Goal: Task Accomplishment & Management: Manage account settings

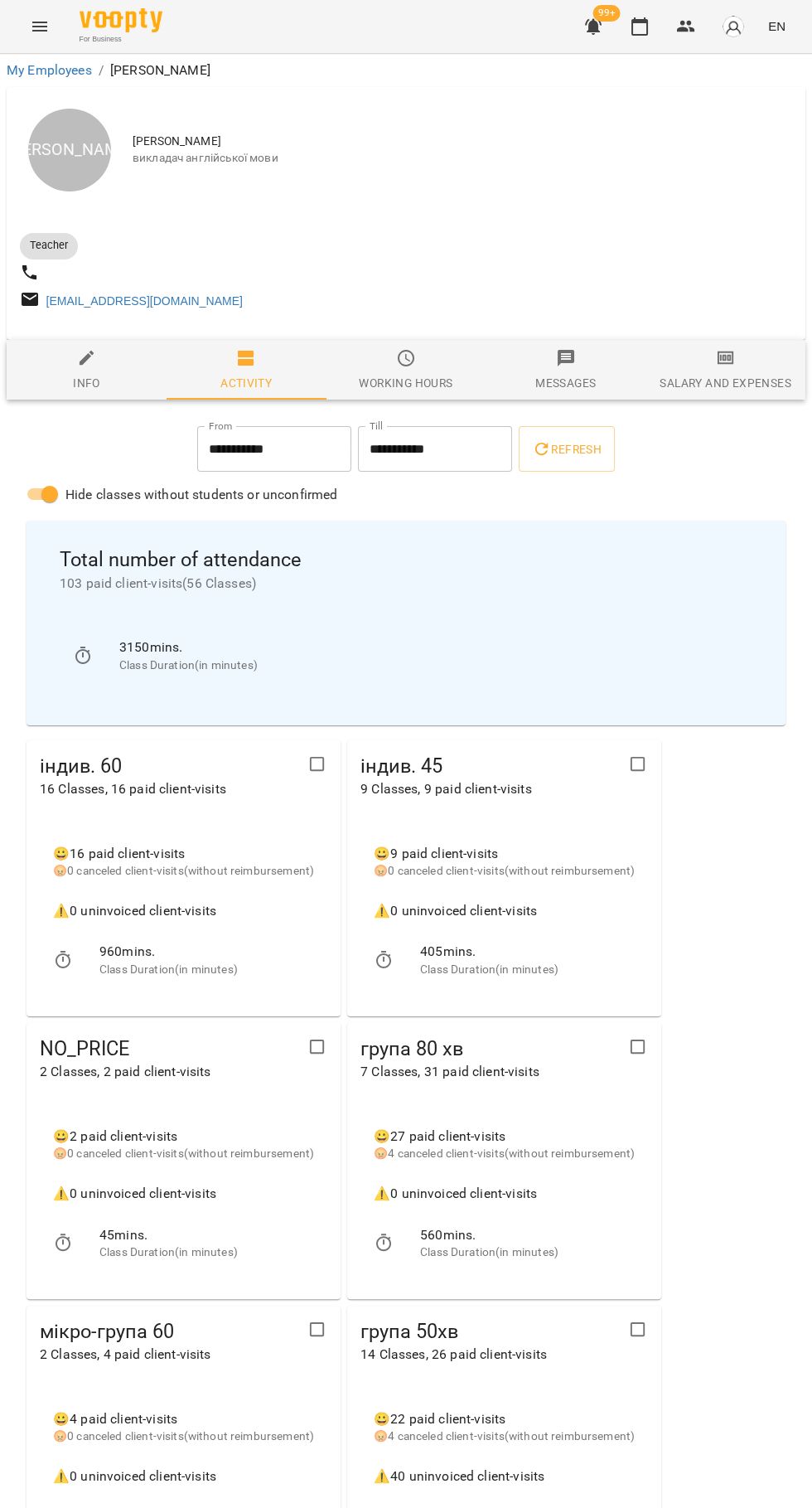
click at [634, 43] on button "button" at bounding box center [639, 26] width 40 height 40
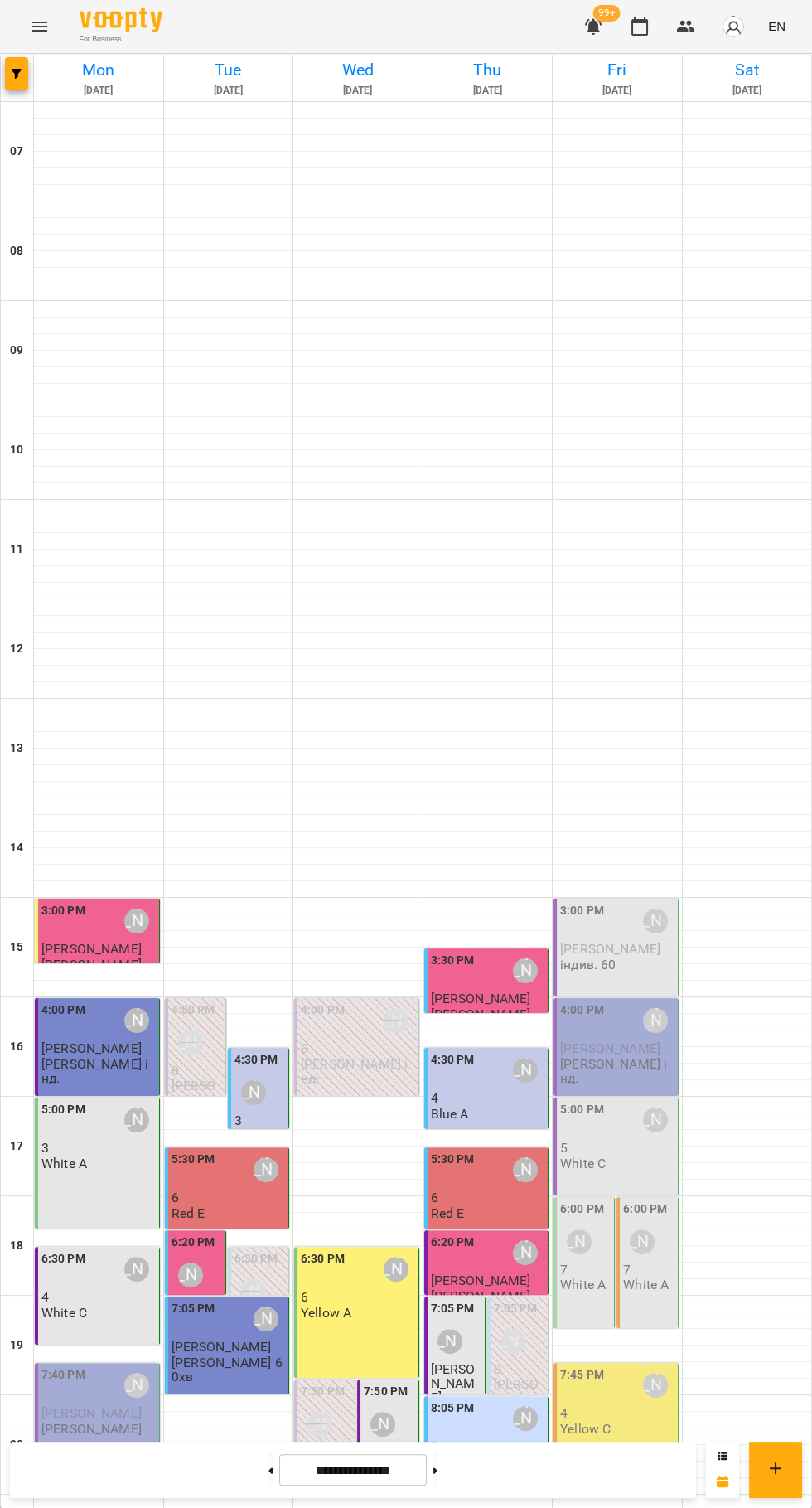
click at [483, 1253] on div "6:20 PM Юлія Драгомощенко" at bounding box center [489, 1251] width 115 height 38
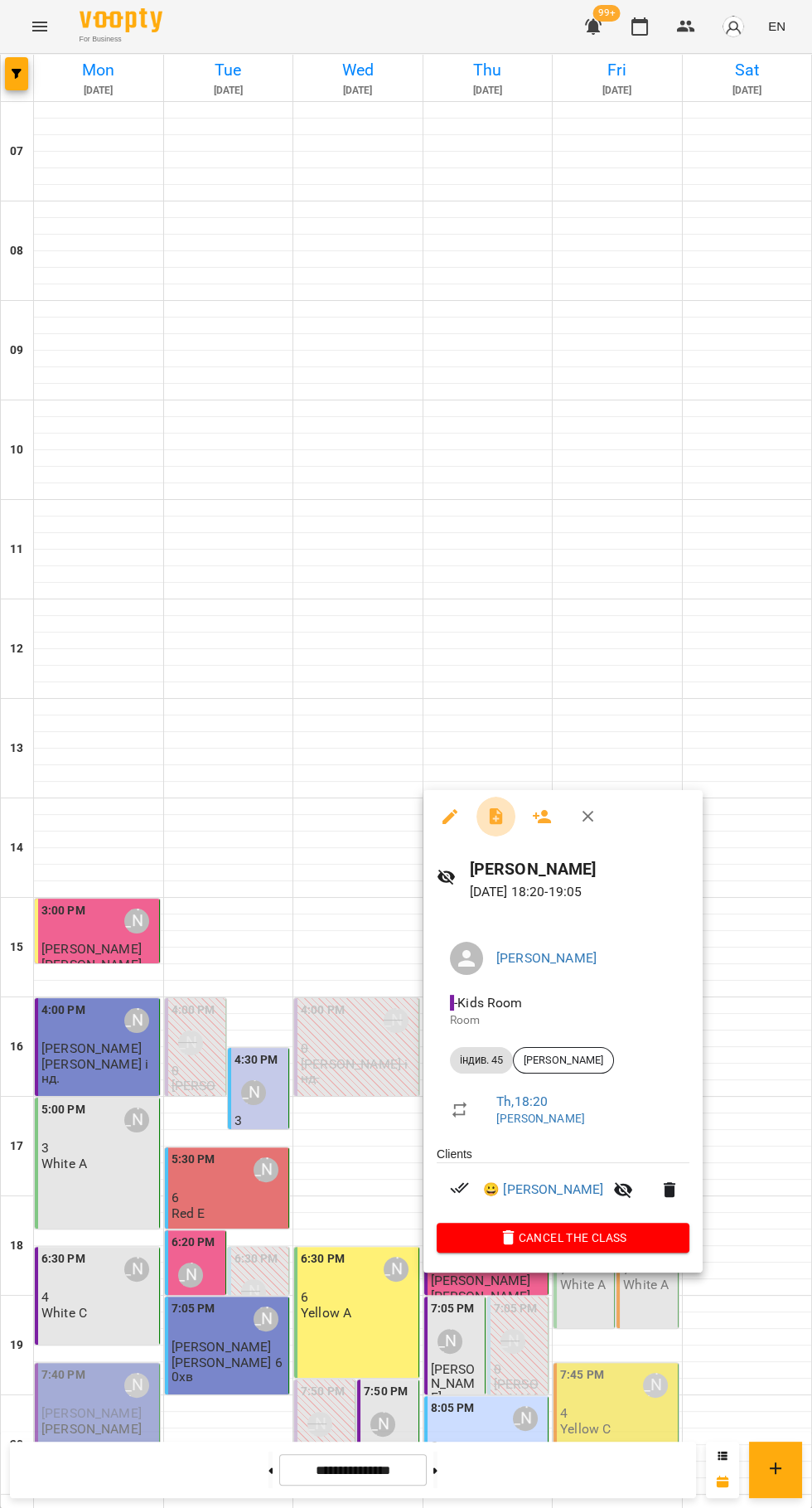
click at [487, 816] on icon "button" at bounding box center [496, 816] width 19 height 19
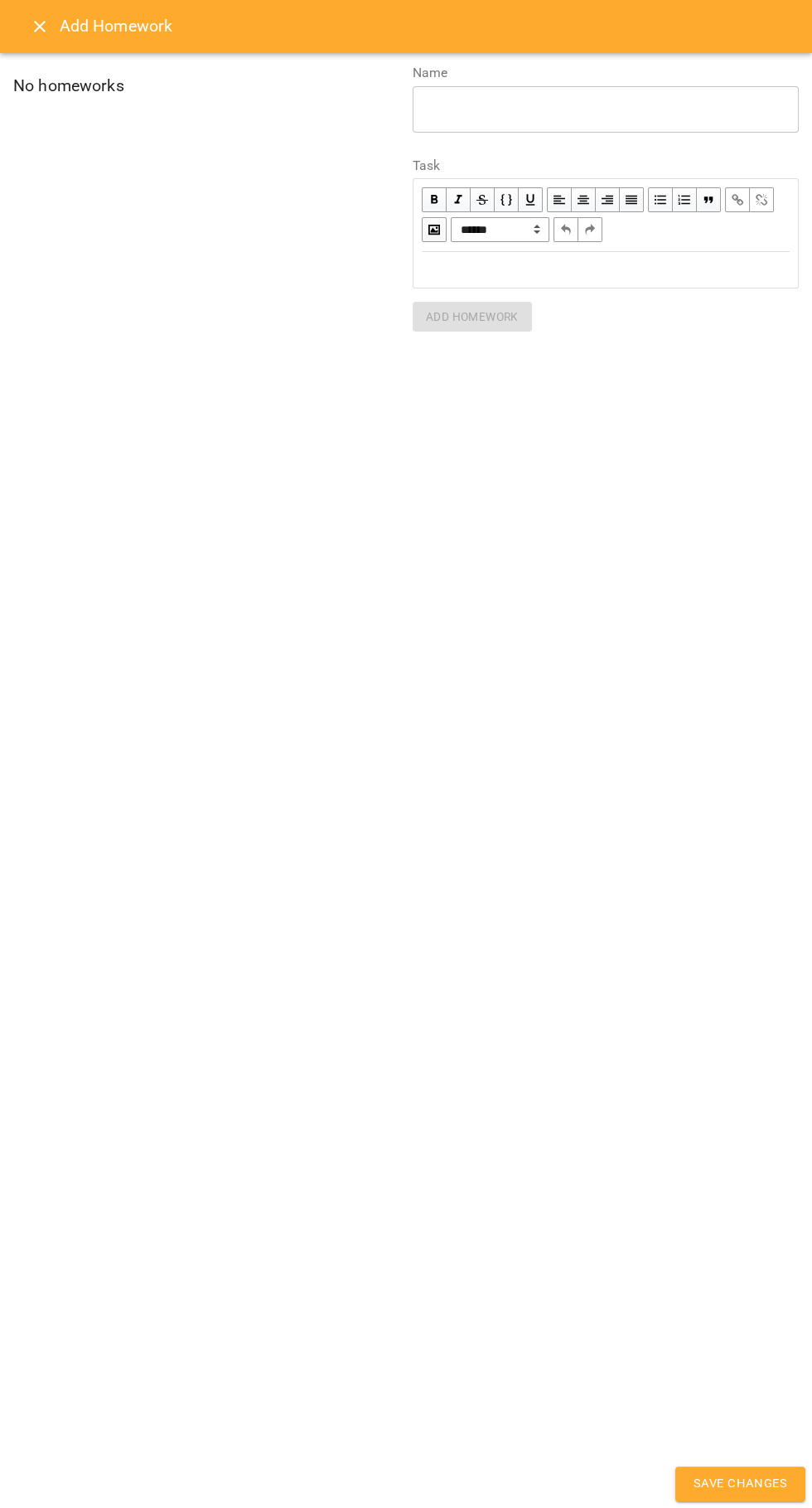
click at [465, 280] on div "Edit text" at bounding box center [606, 269] width 383 height 34
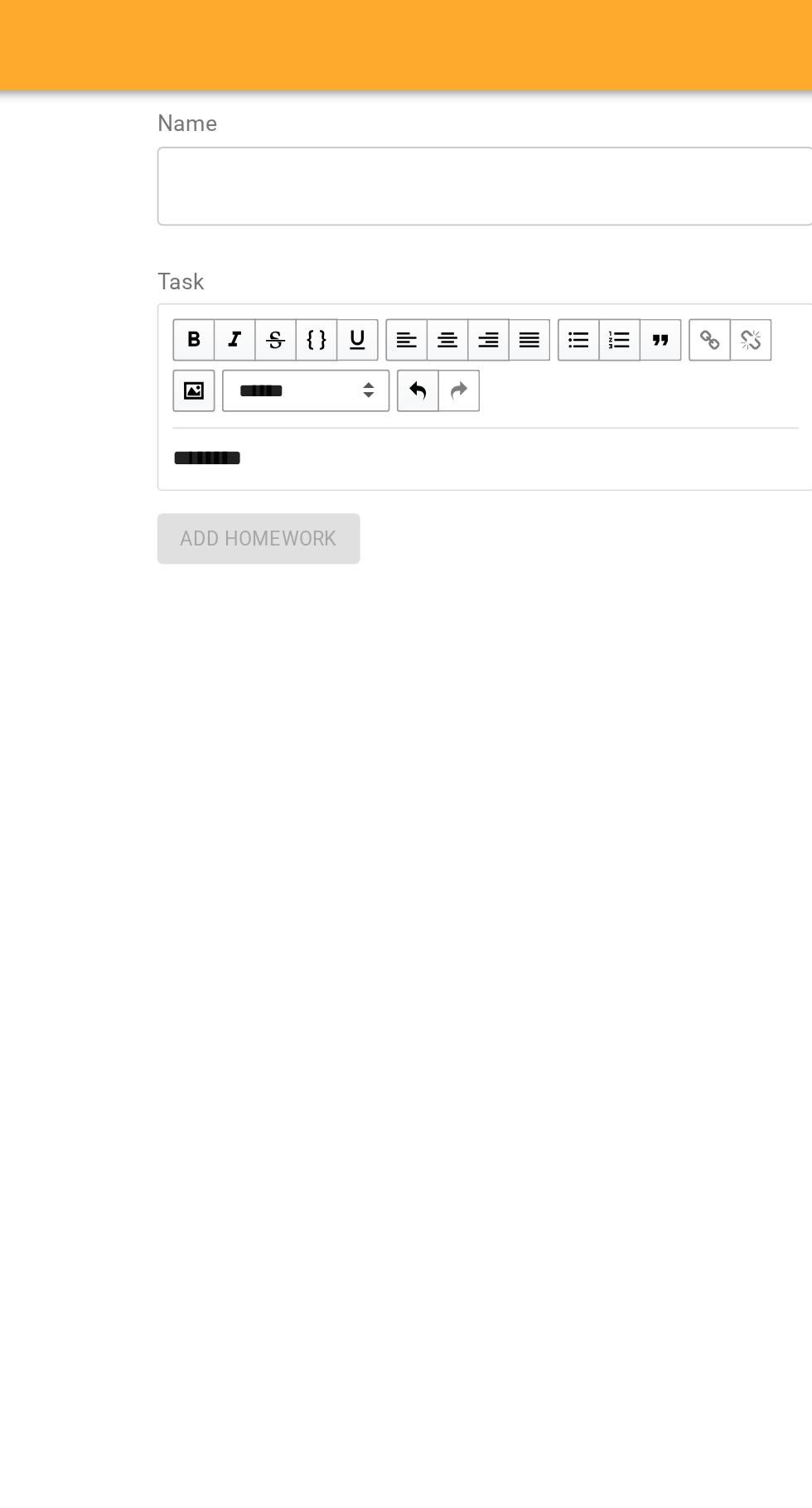
click at [447, 113] on textarea at bounding box center [606, 109] width 363 height 16
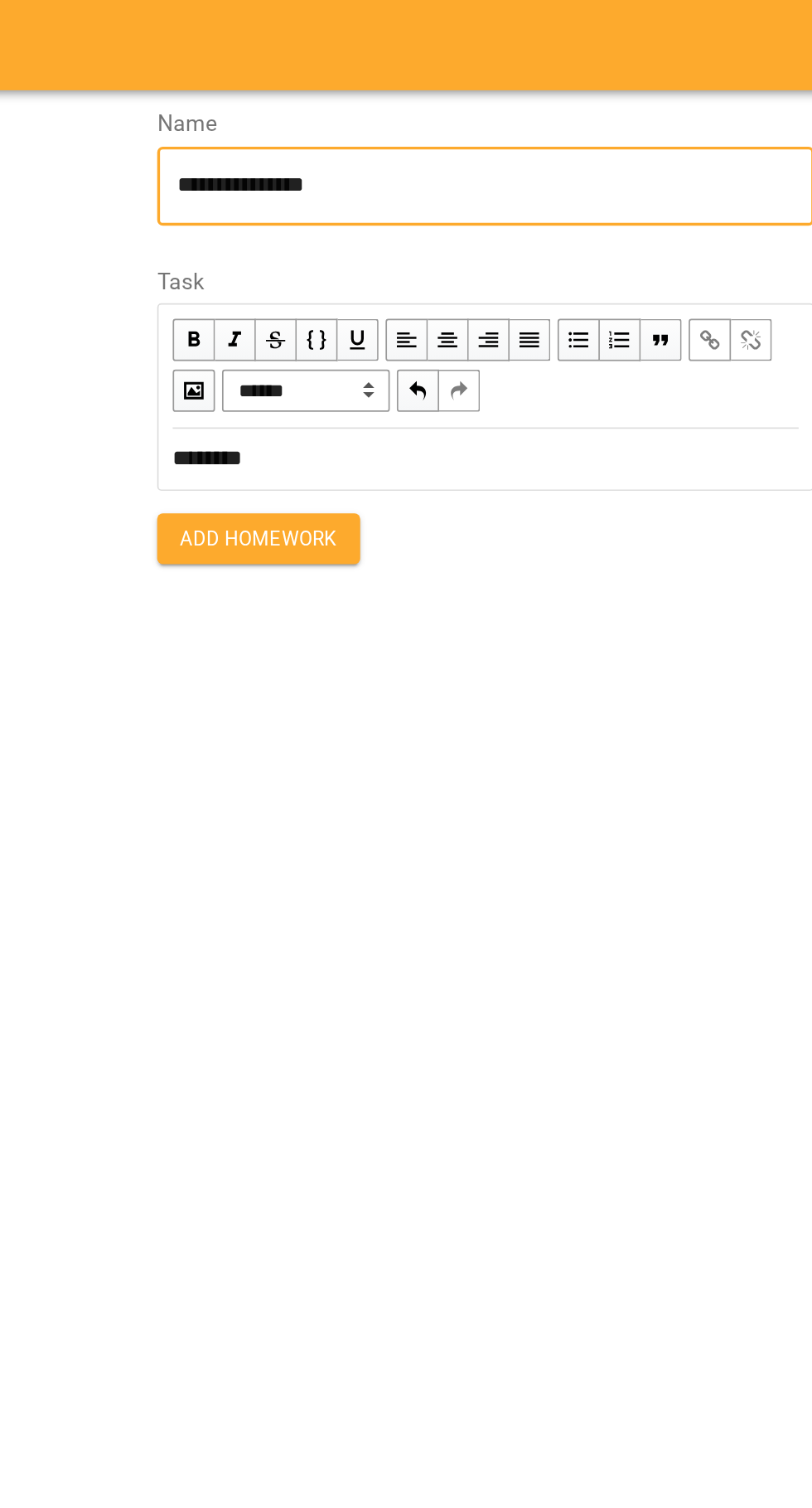
type textarea "**********"
click at [450, 317] on span "Add Homework" at bounding box center [472, 317] width 93 height 19
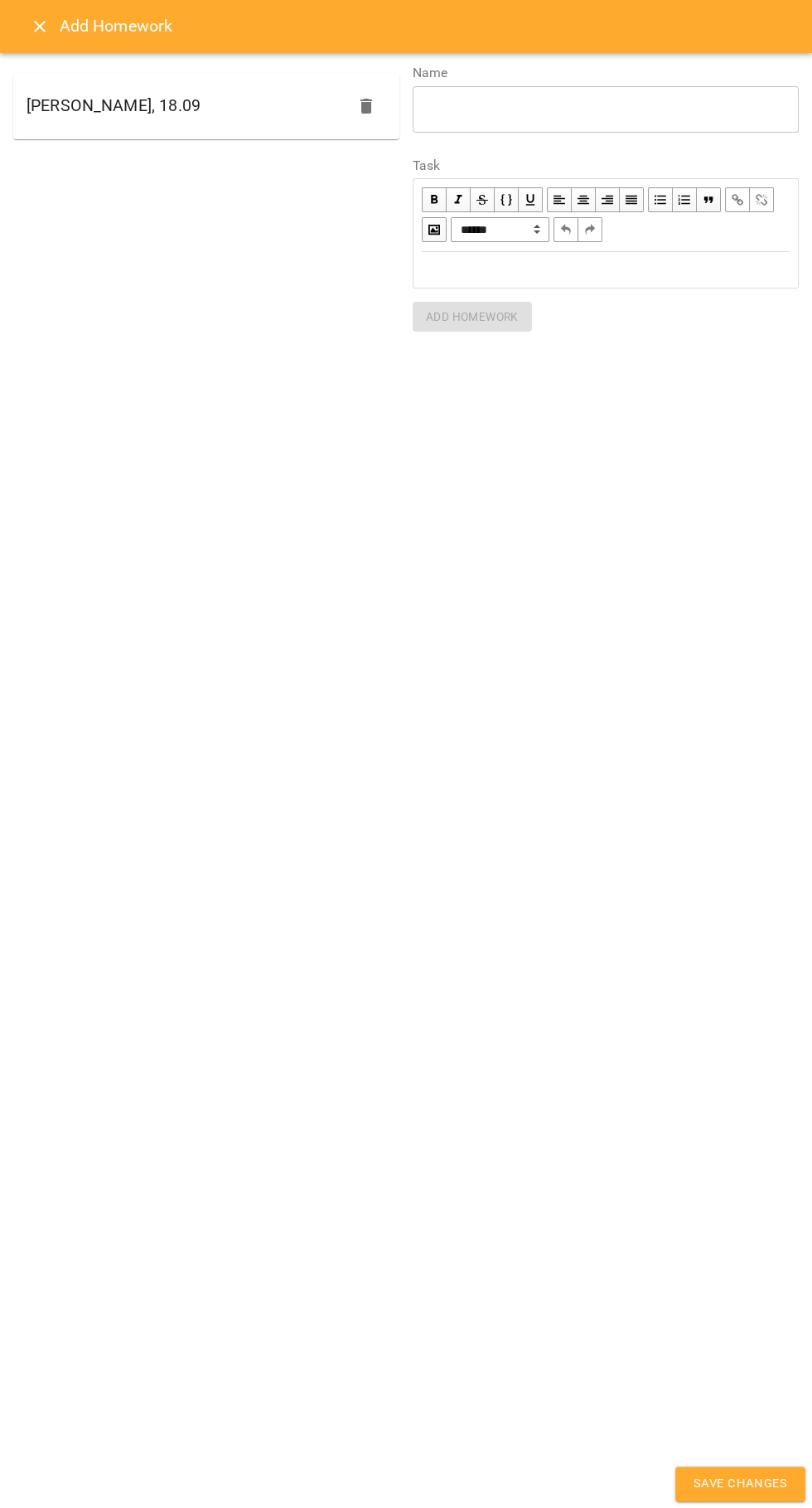
click at [721, 1474] on span "Save Changes" at bounding box center [740, 1484] width 93 height 21
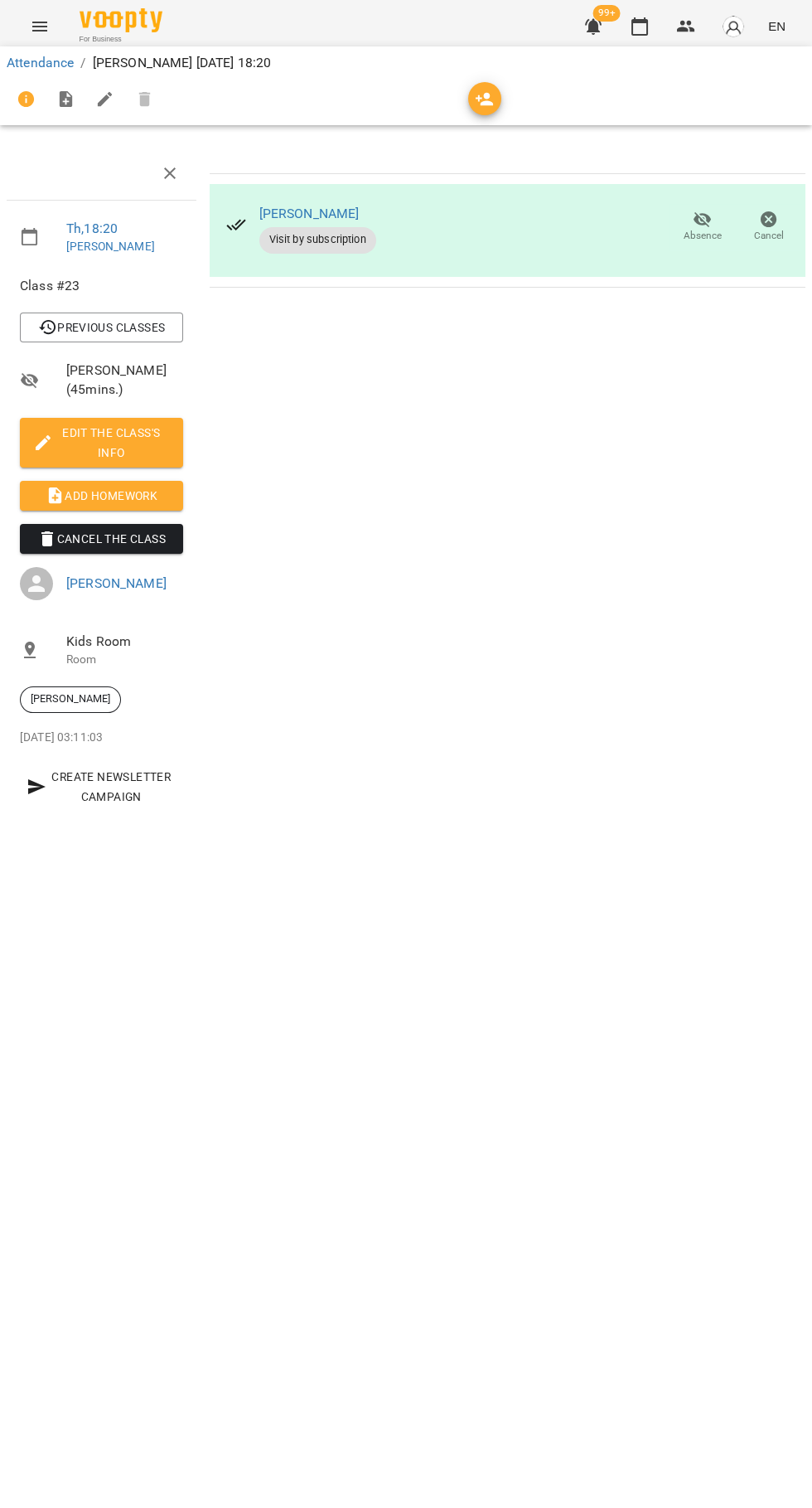
click at [634, 38] on button "button" at bounding box center [639, 26] width 40 height 40
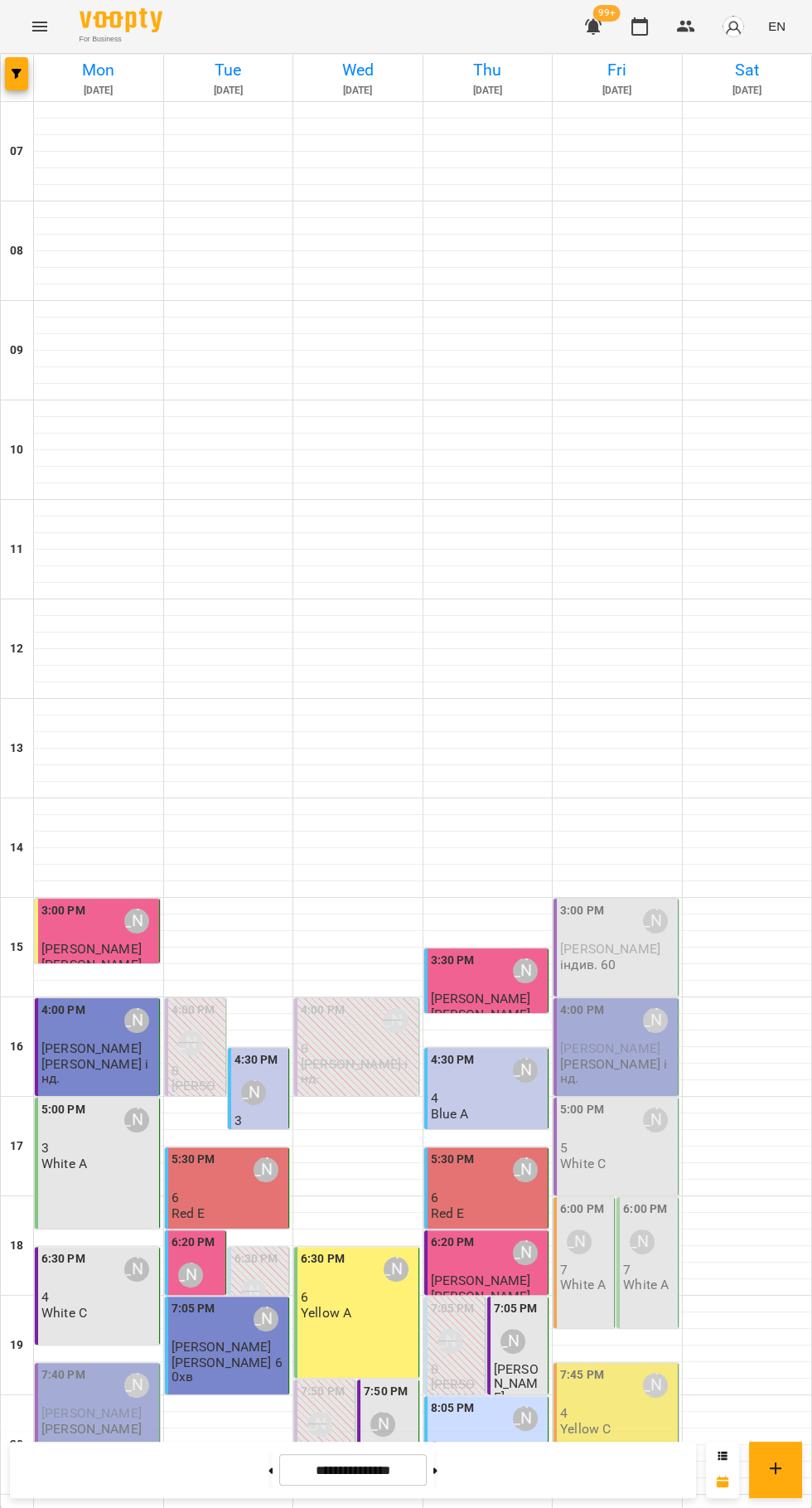
scroll to position [160, 0]
click at [531, 1300] on div "7:05 PM Юлія Драгомощенко" at bounding box center [519, 1330] width 51 height 60
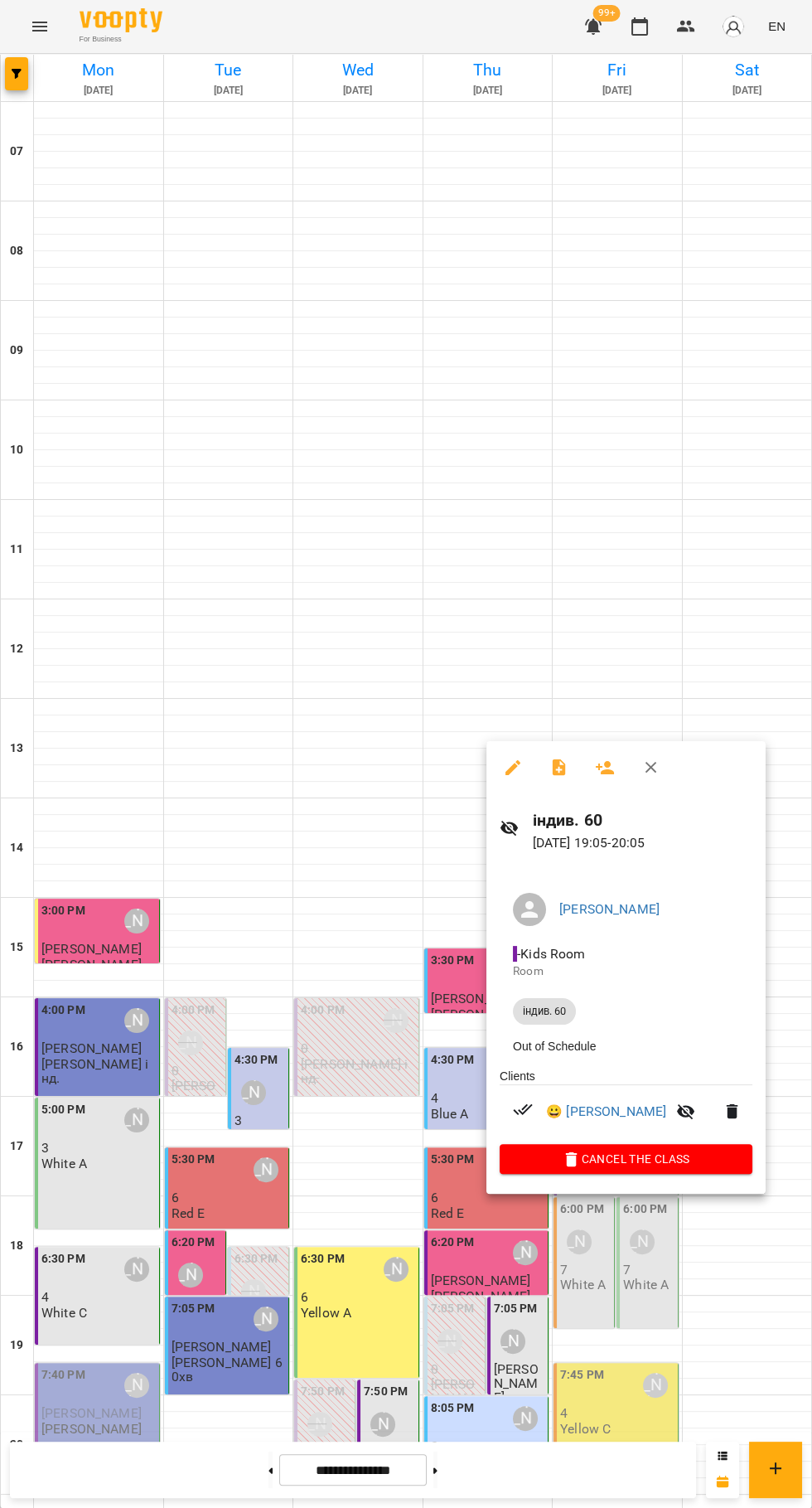
click at [512, 767] on icon "button" at bounding box center [512, 767] width 15 height 15
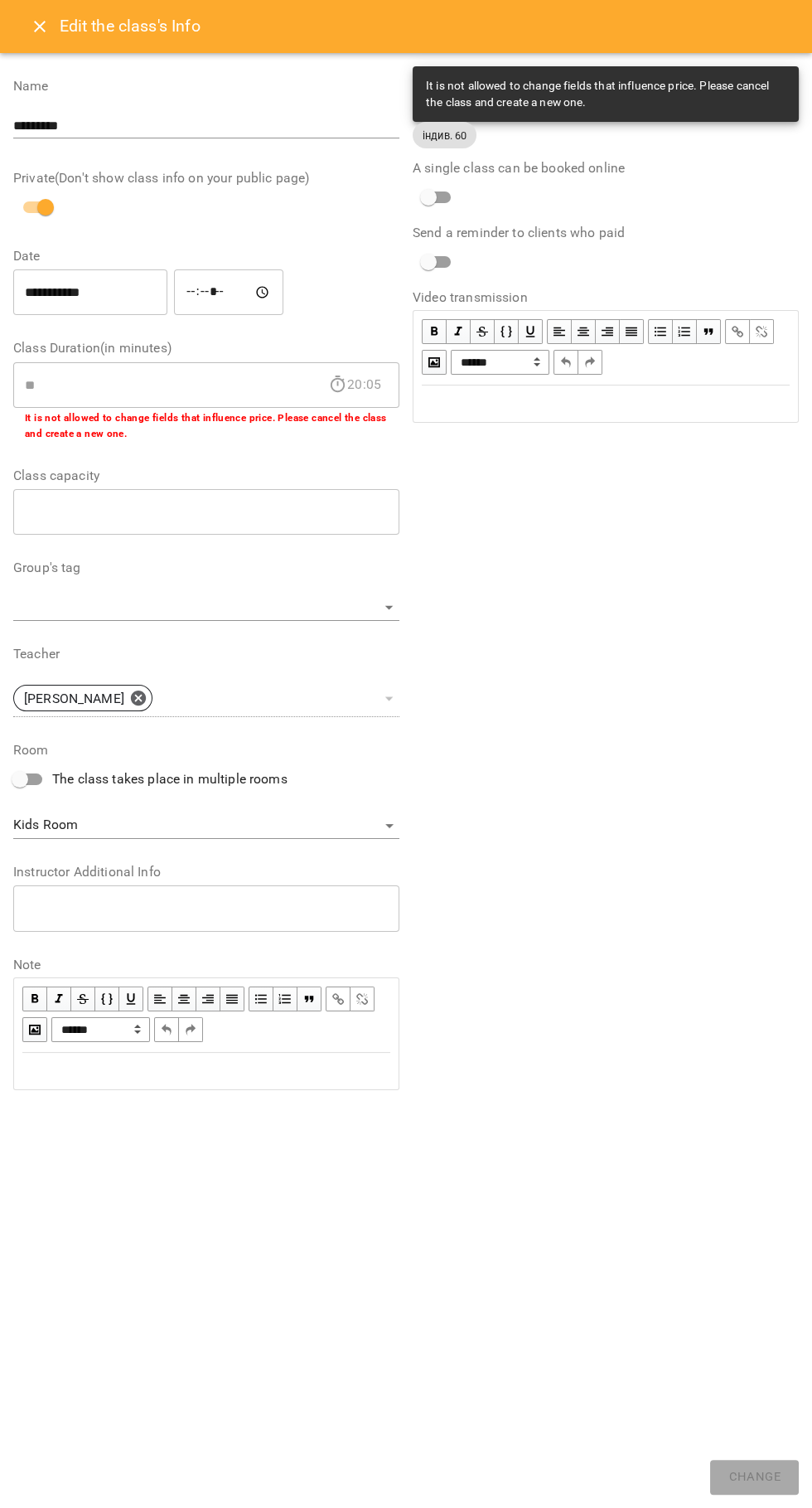
click at [34, 5] on div "Edit the class's Info" at bounding box center [406, 26] width 812 height 53
click at [39, 26] on icon "Close" at bounding box center [40, 26] width 12 height 12
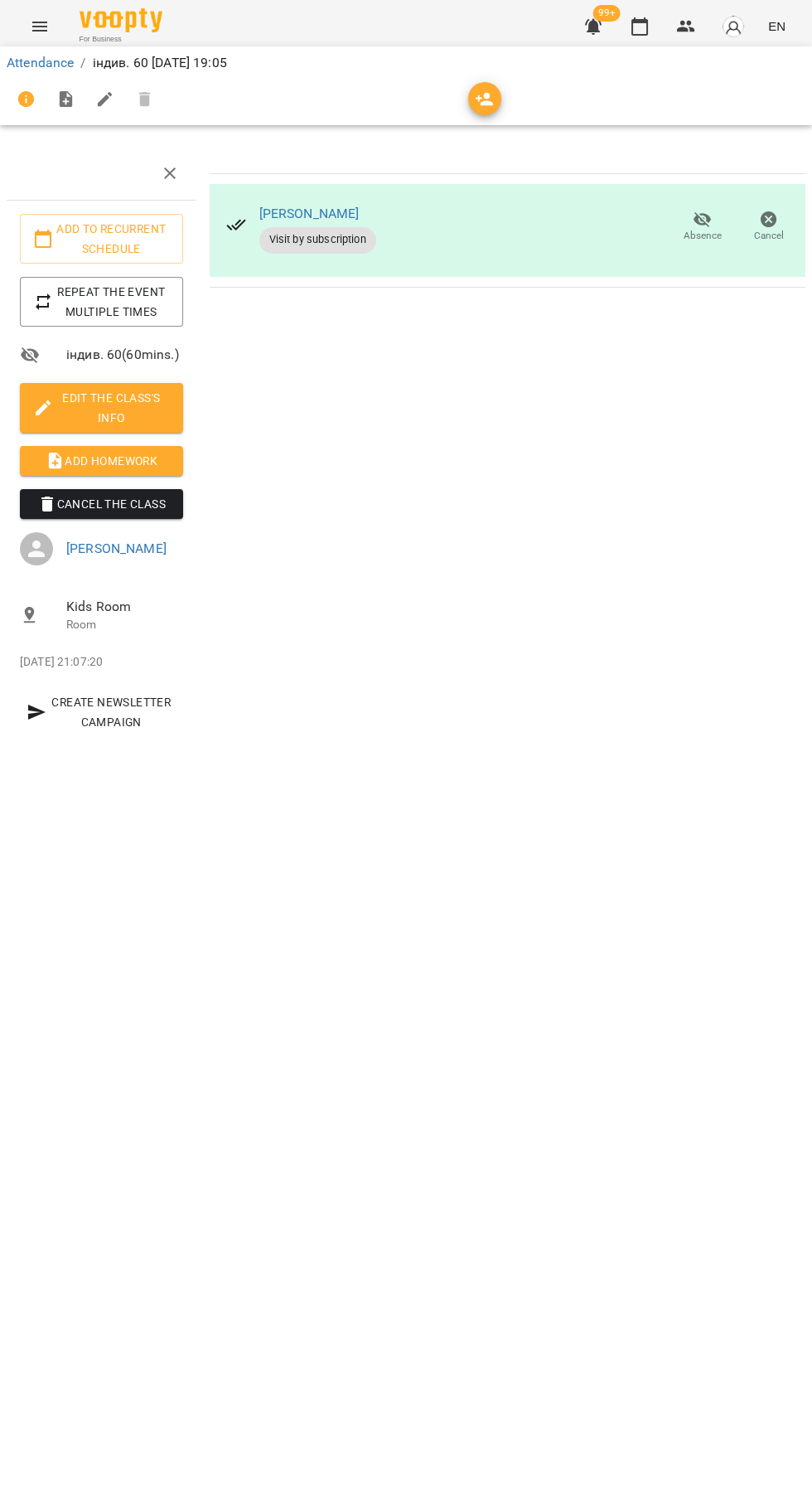
click at [137, 460] on span "Add Homework" at bounding box center [101, 461] width 137 height 19
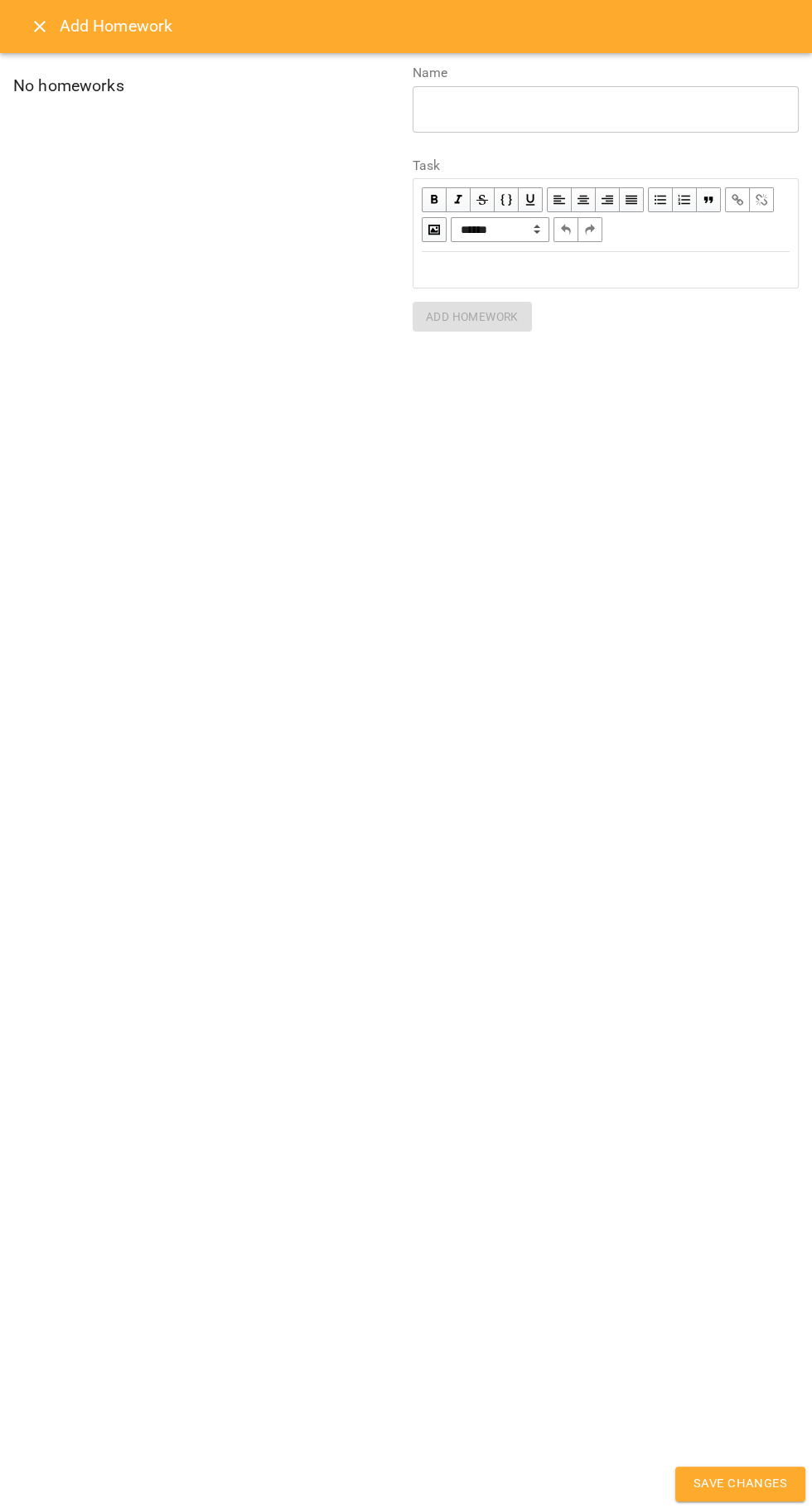
click at [46, 36] on icon "Close" at bounding box center [40, 26] width 19 height 19
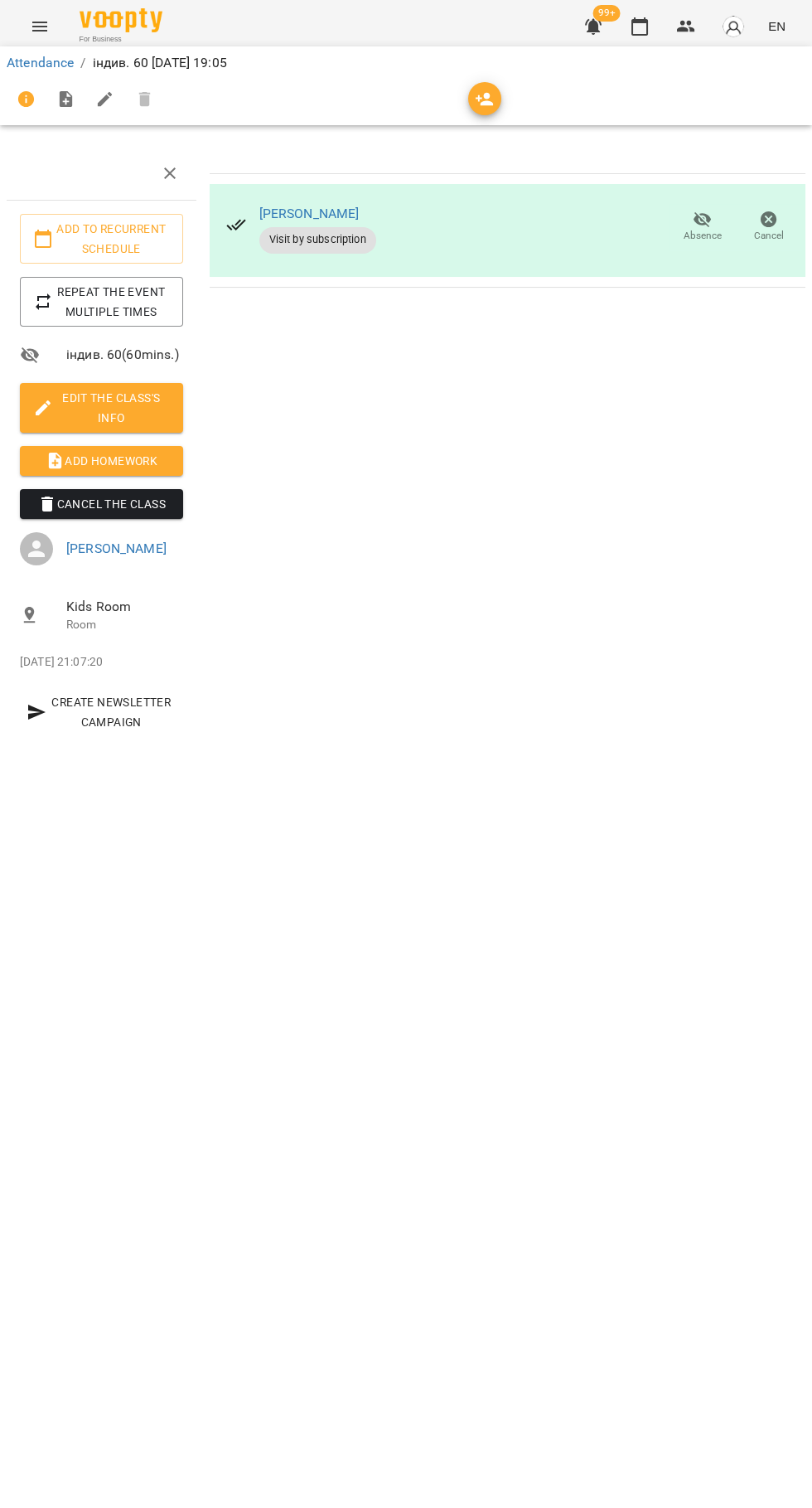
click at [39, 26] on icon "Menu" at bounding box center [39, 26] width 15 height 10
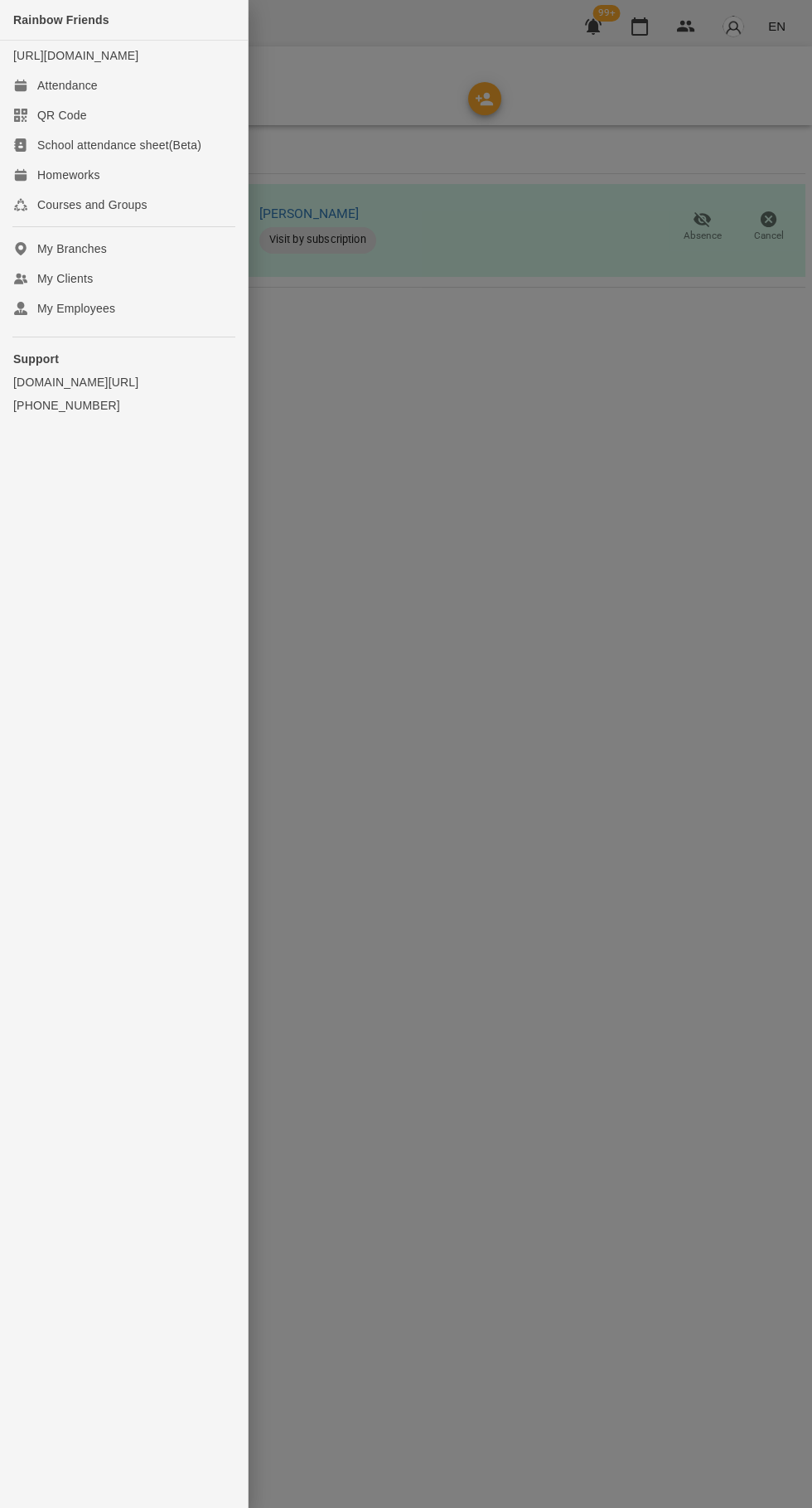
click at [452, 355] on div at bounding box center [406, 754] width 812 height 1508
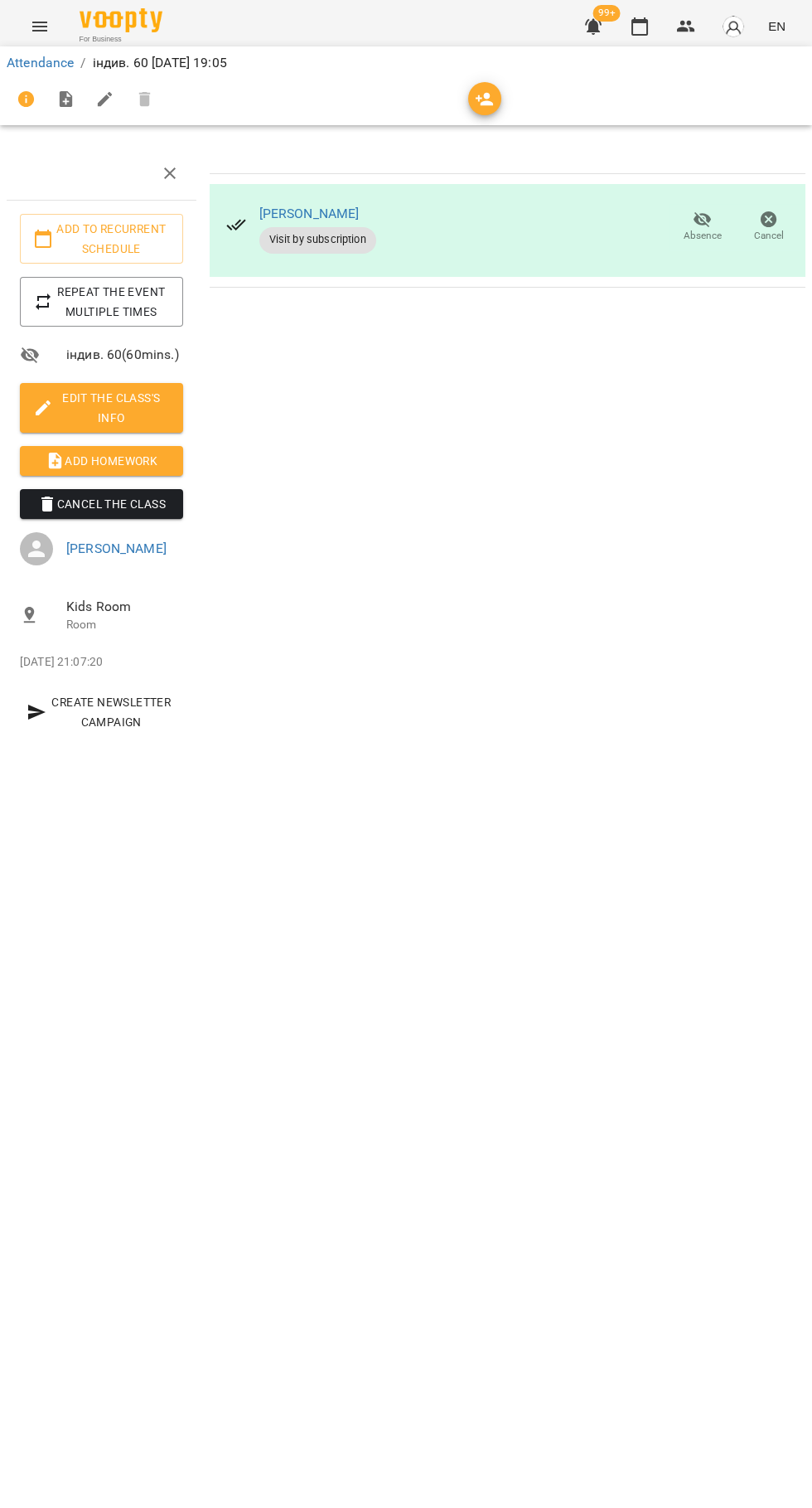
click at [643, 26] on icon "button" at bounding box center [639, 26] width 19 height 19
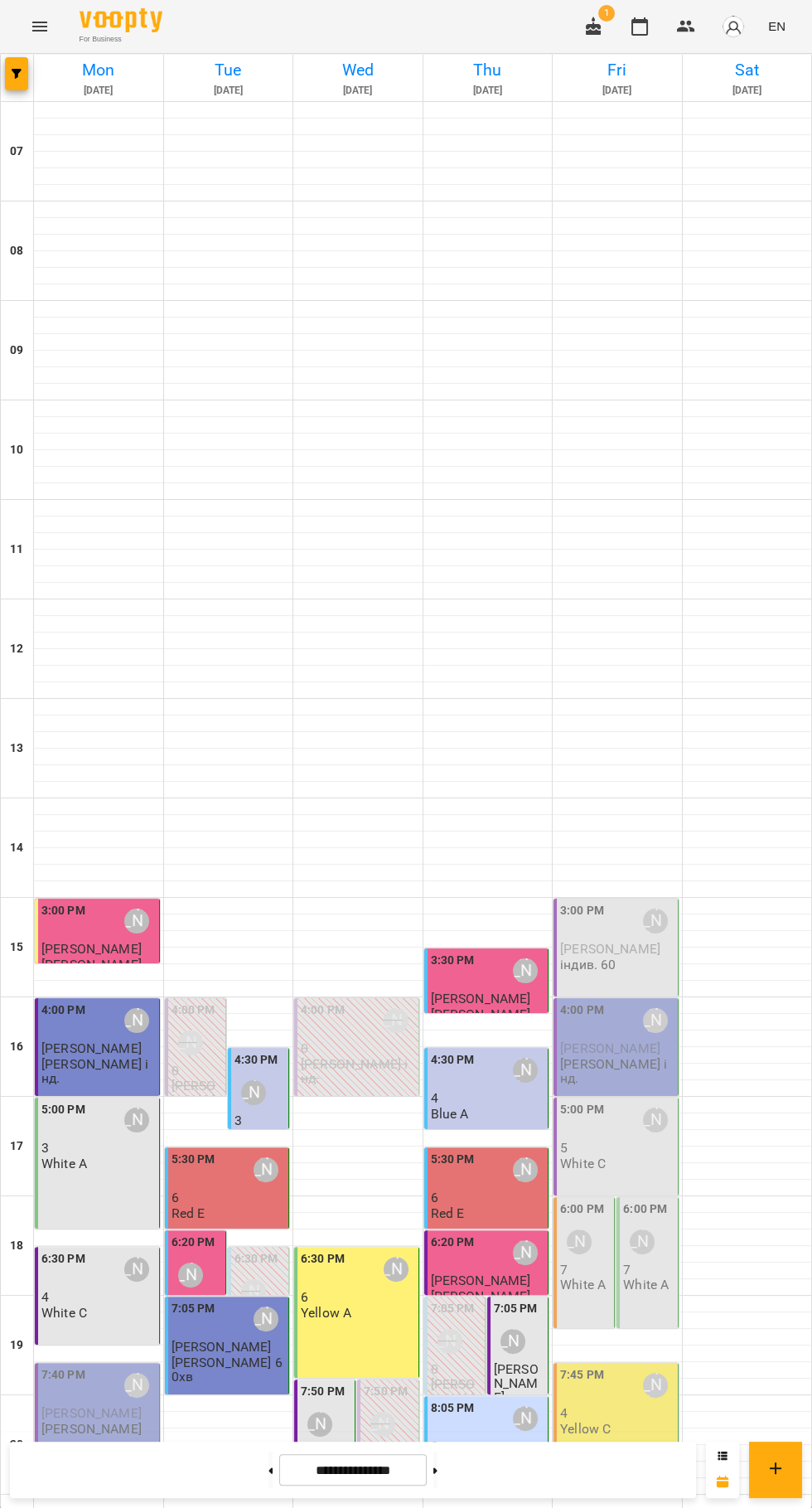
click at [556, 1357] on div at bounding box center [617, 1353] width 129 height 17
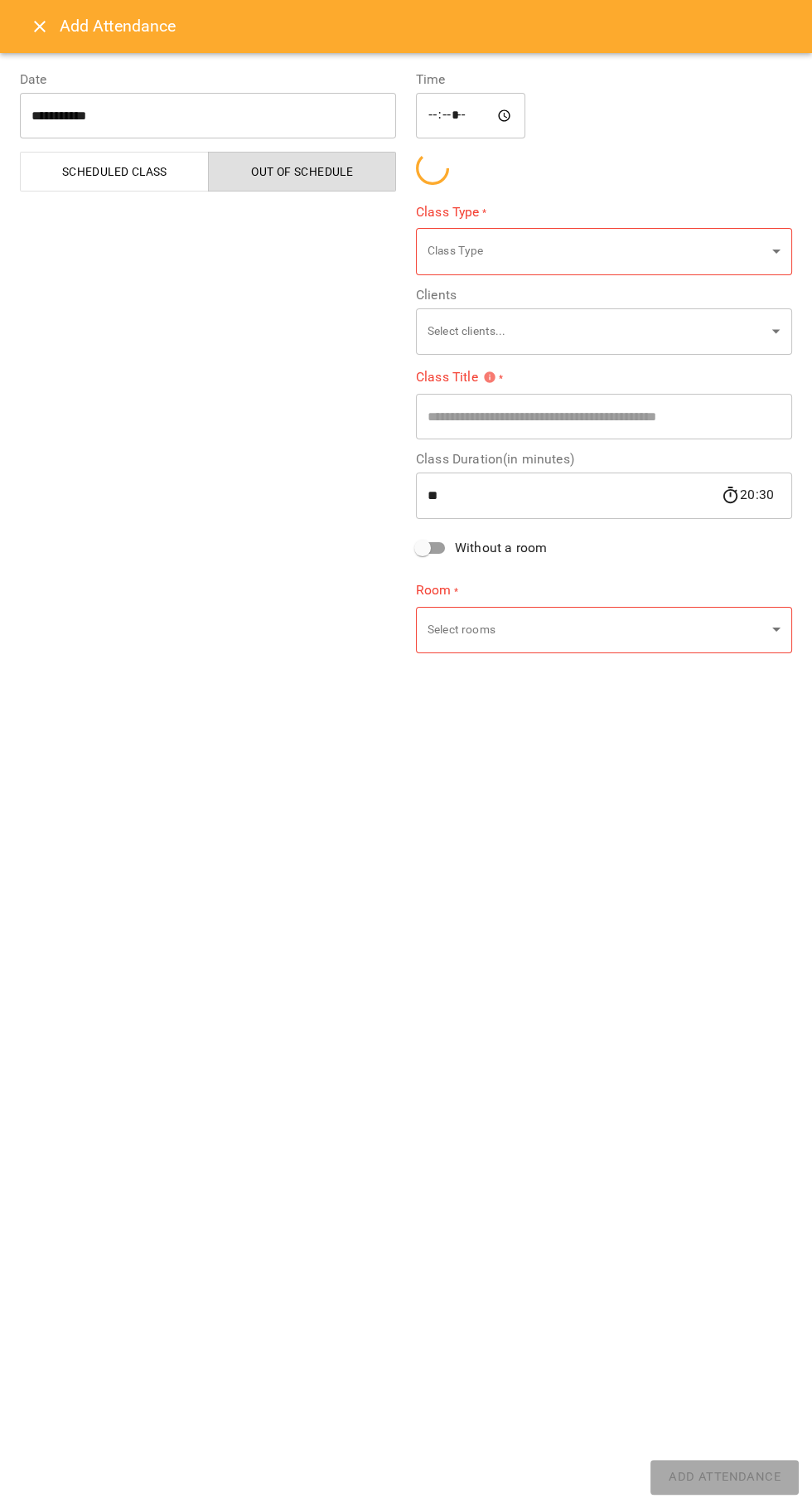
type input "**********"
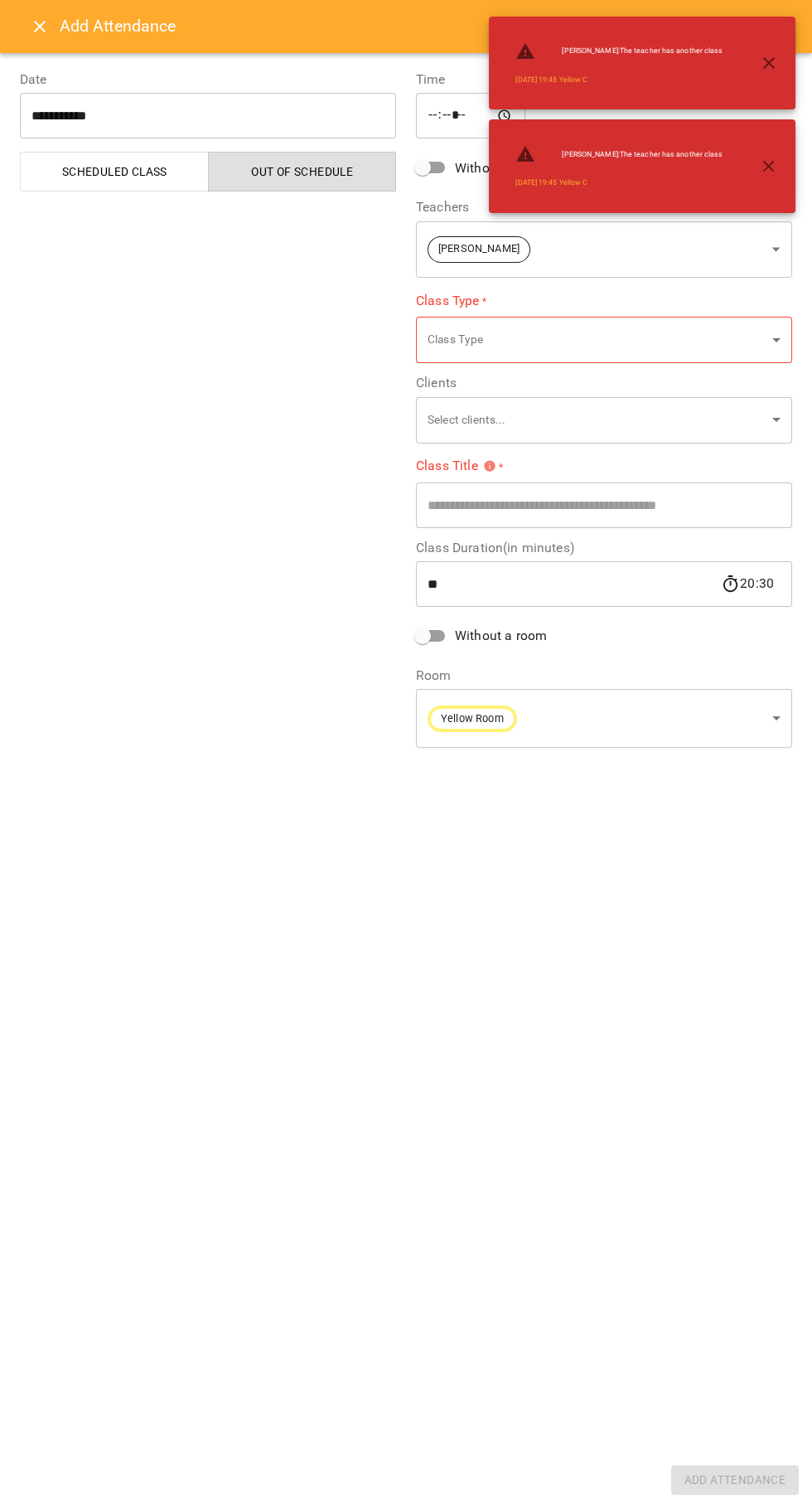
click at [48, 37] on button "Close" at bounding box center [39, 26] width 40 height 40
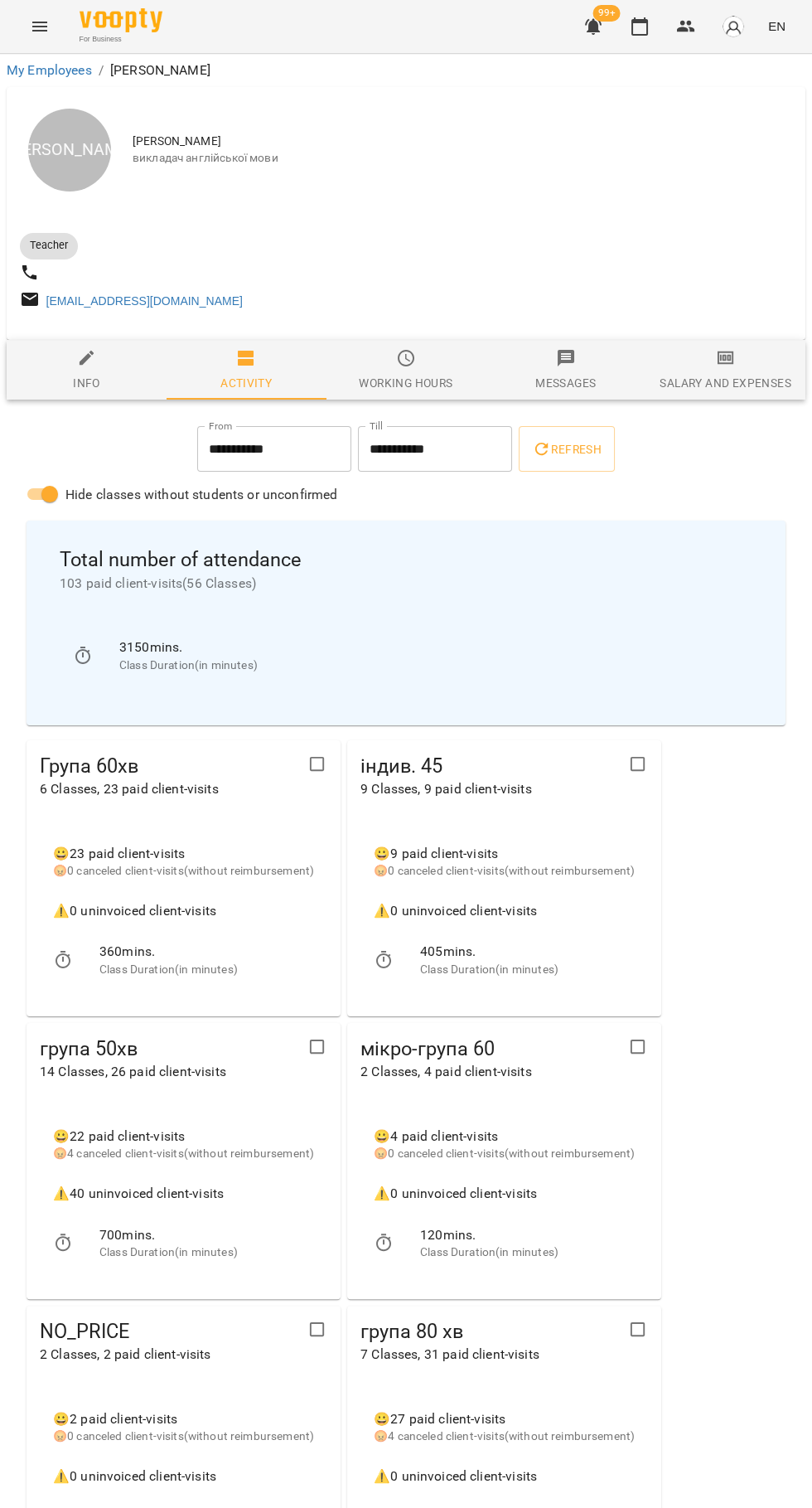
click at [629, 39] on button "button" at bounding box center [639, 26] width 40 height 40
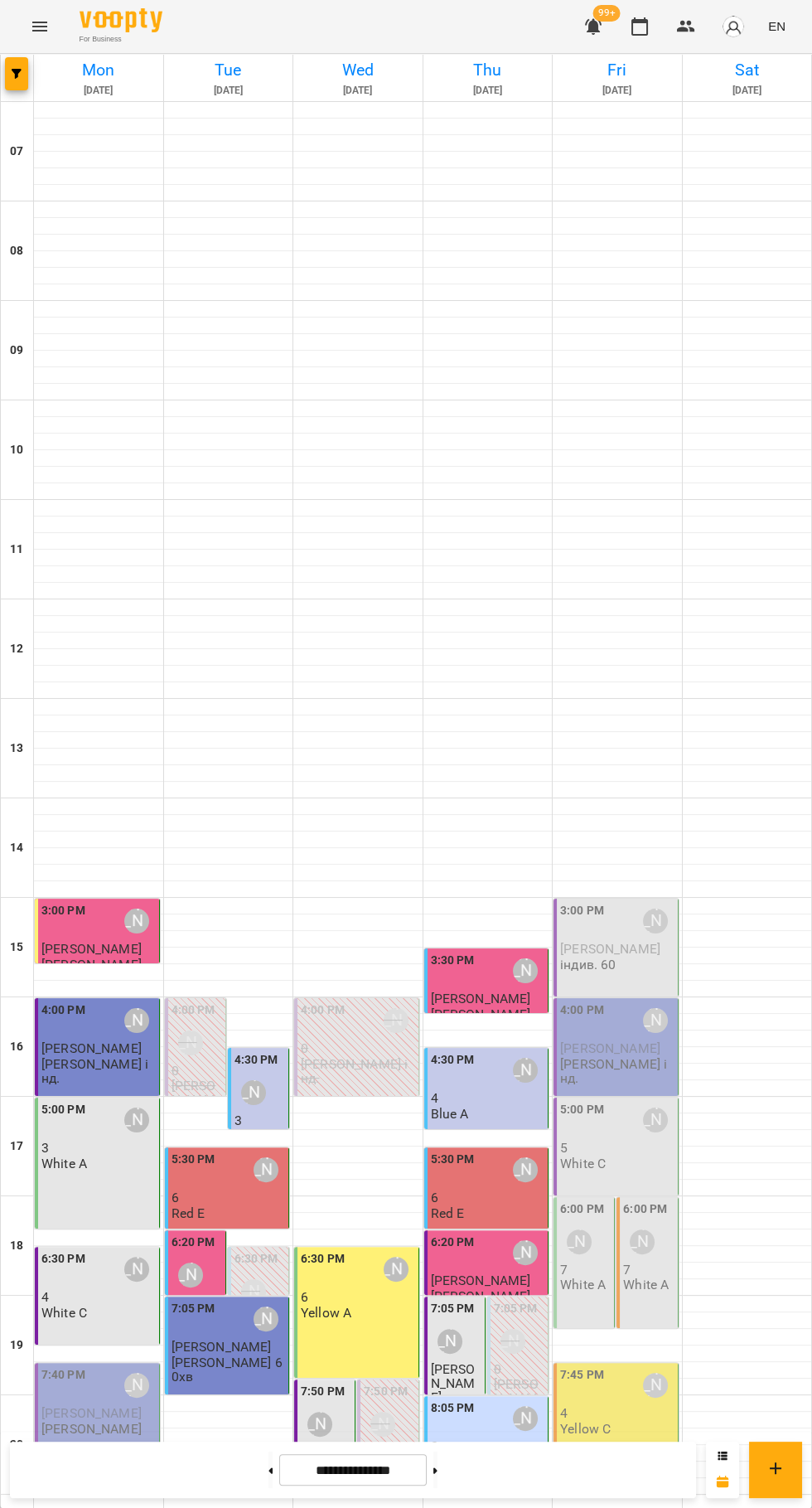
scroll to position [160, 0]
click at [461, 1361] on span "Бритвін Кирило" at bounding box center [454, 1384] width 45 height 45
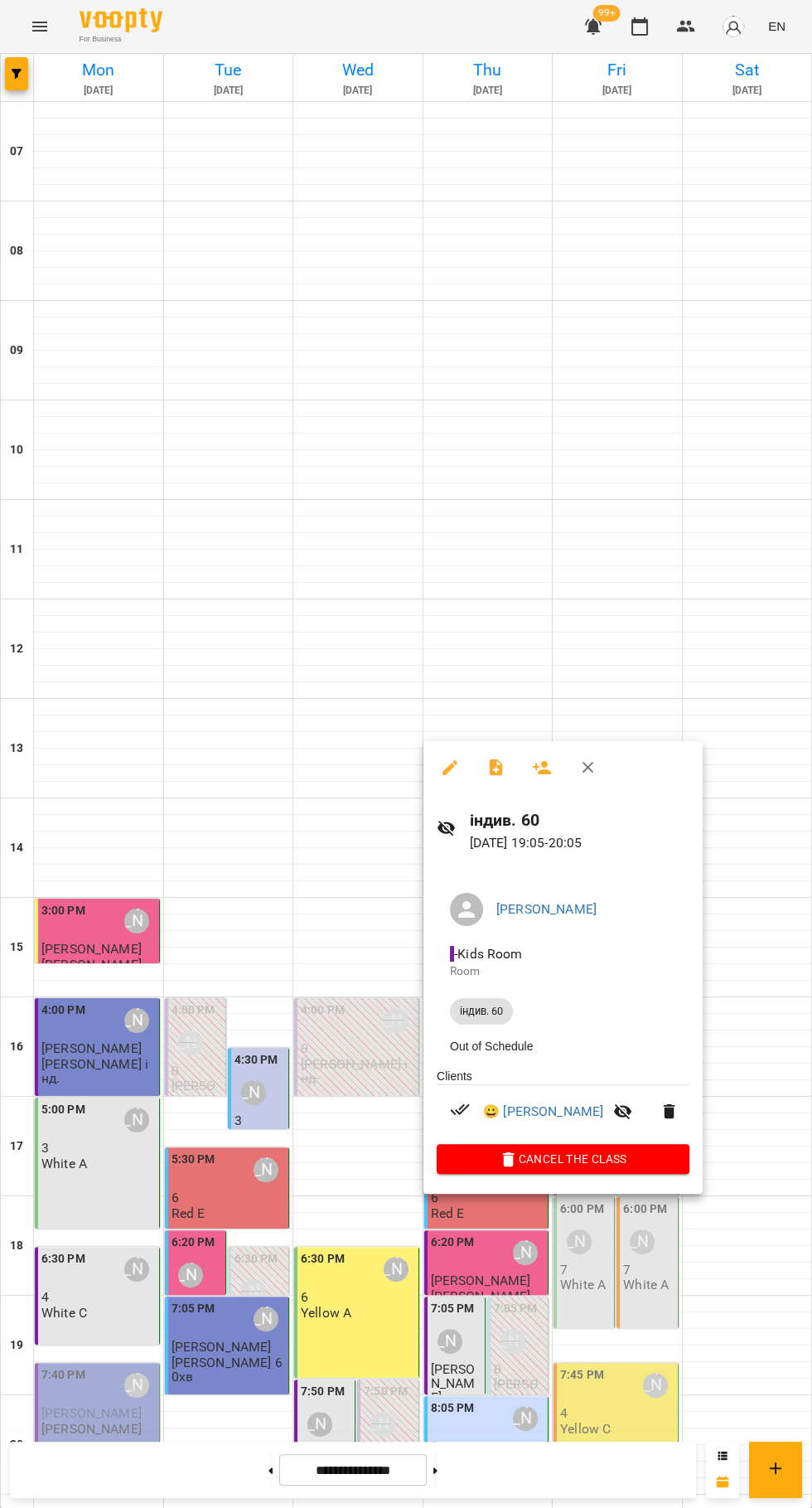
click at [488, 1294] on div at bounding box center [406, 754] width 812 height 1508
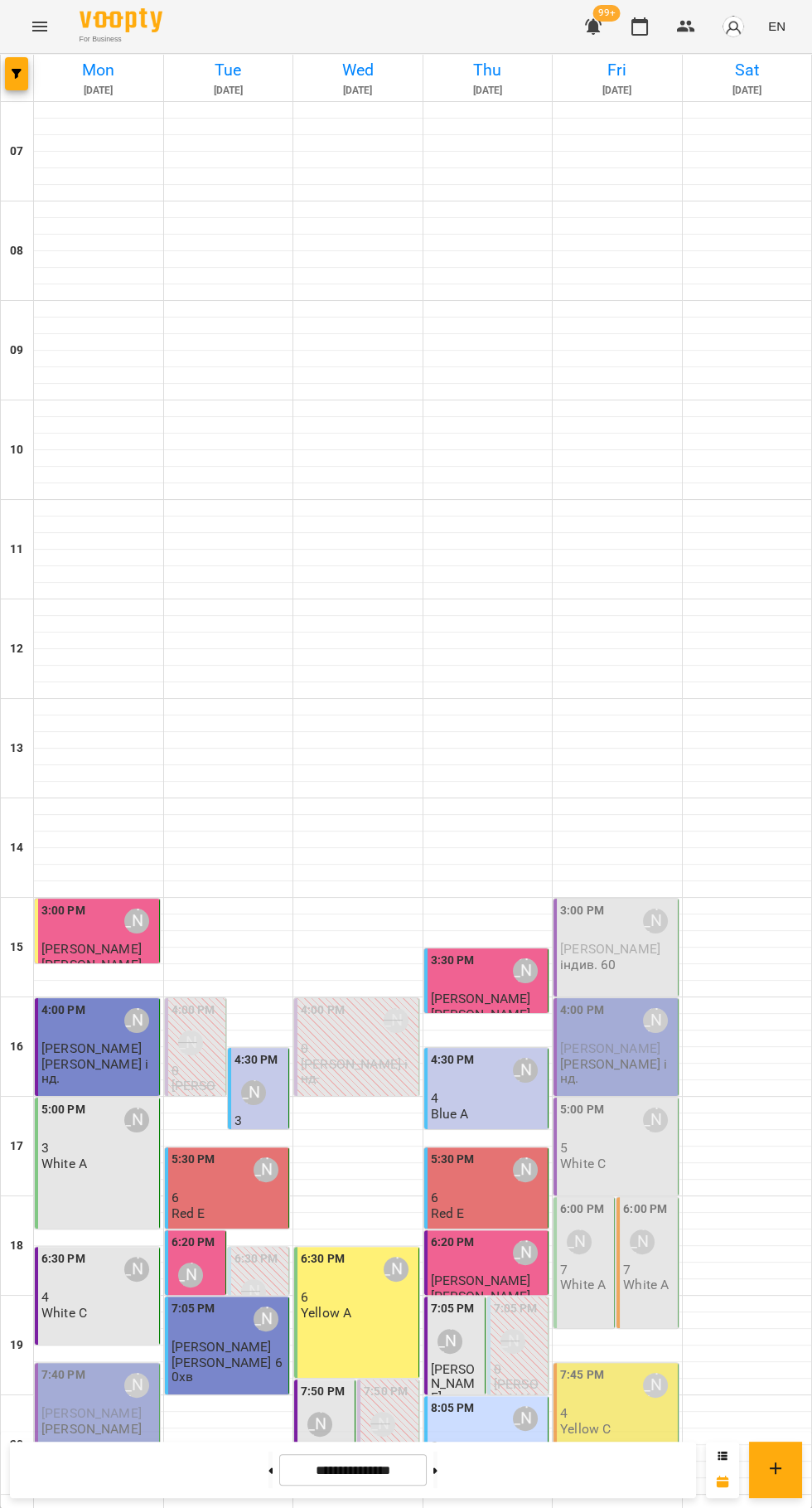
click at [488, 1399] on div "8:05 PM Юлія Драгомощенко" at bounding box center [489, 1418] width 115 height 38
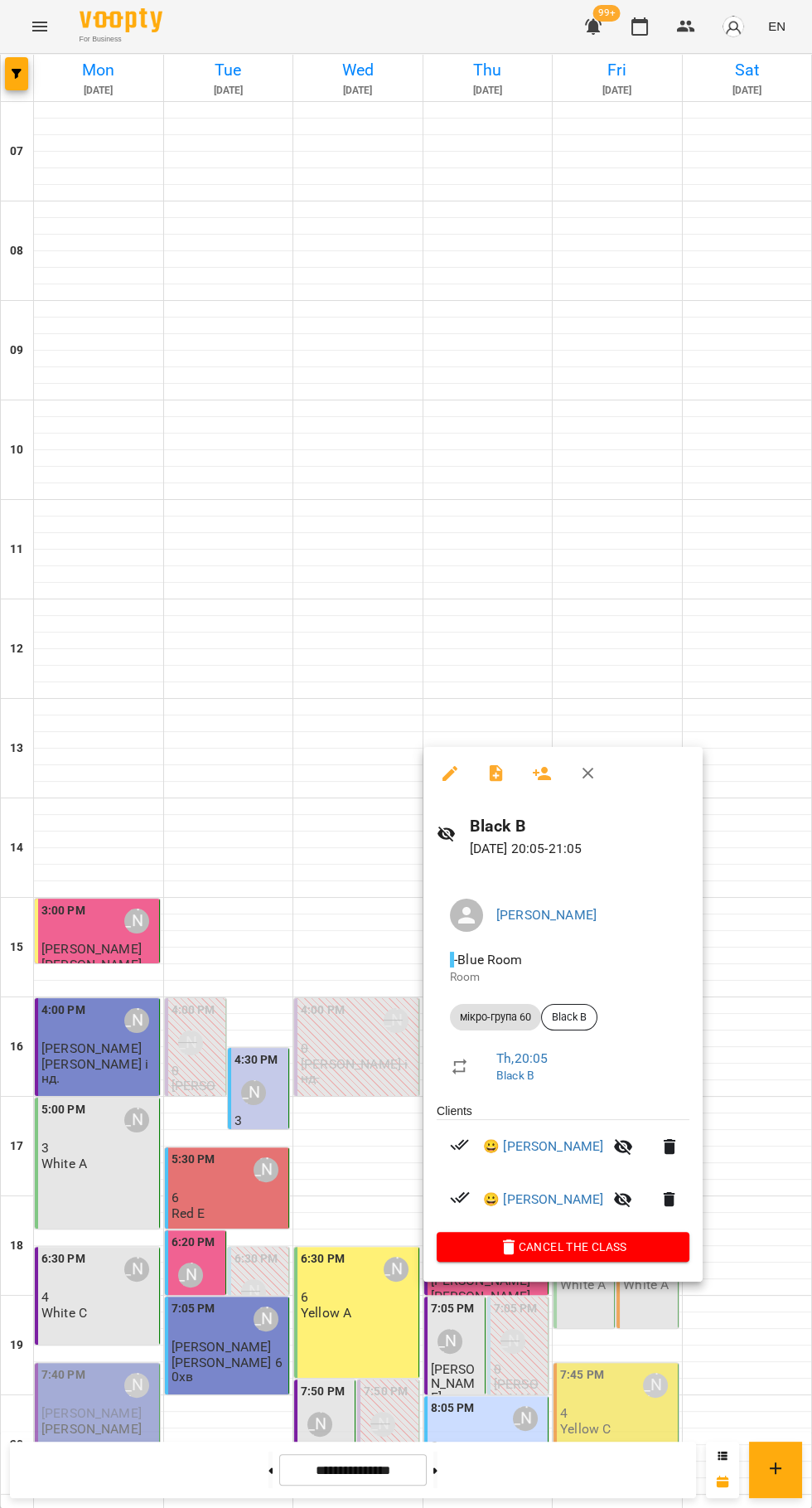
click at [677, 1356] on div at bounding box center [406, 754] width 812 height 1508
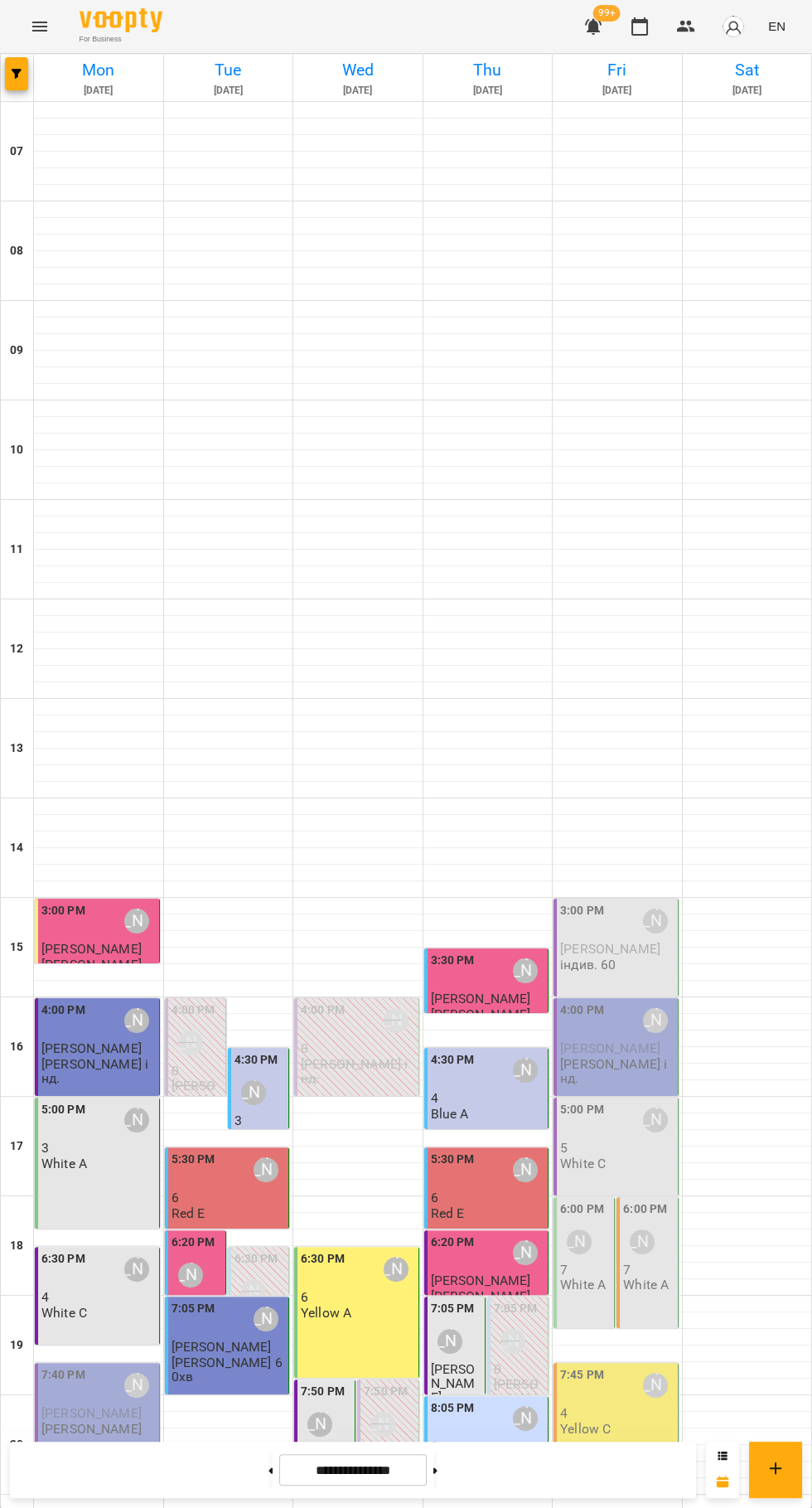
click at [468, 1300] on div "7:05 PM Юлія Драгомощенко" at bounding box center [457, 1330] width 51 height 60
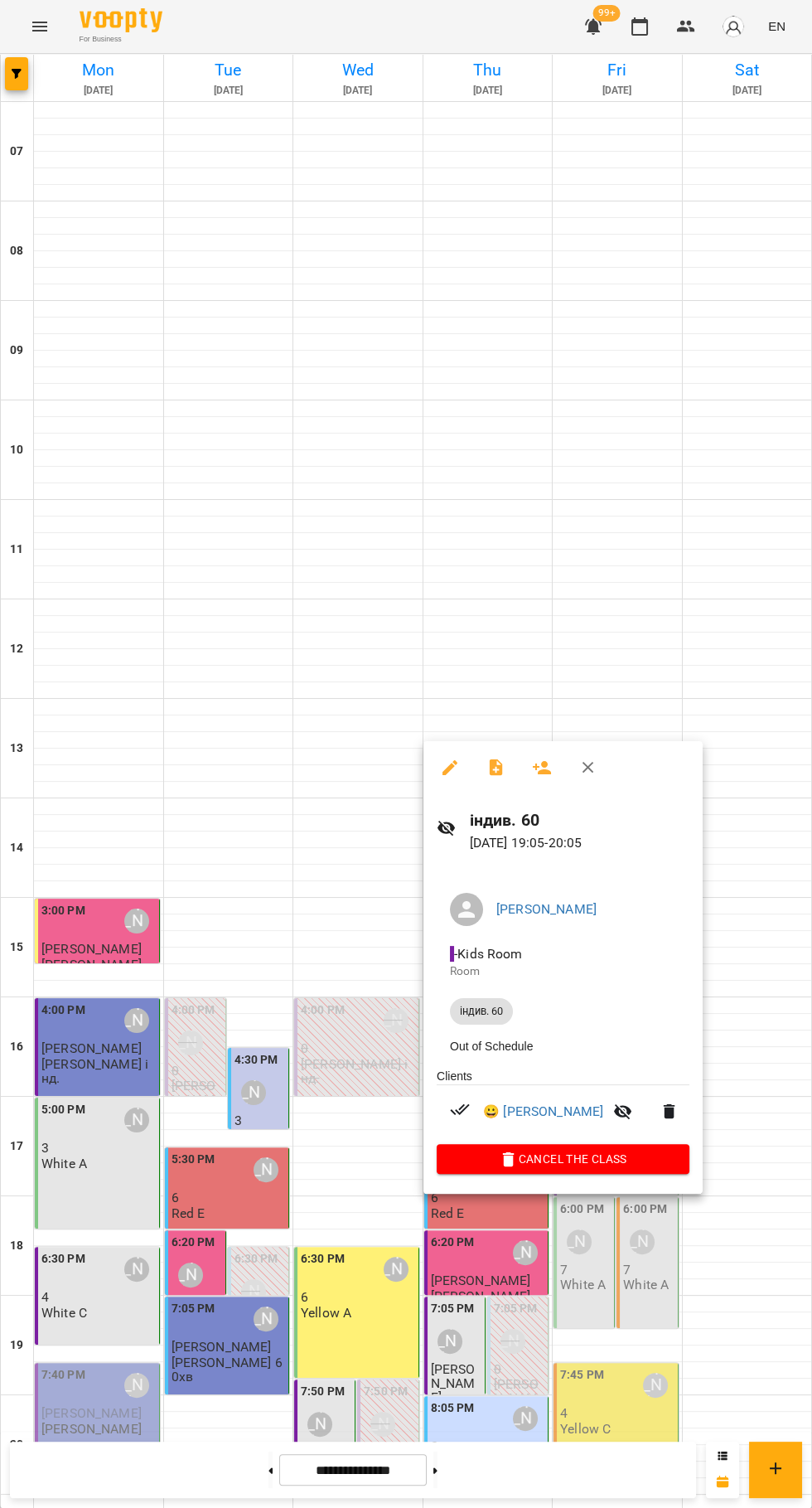
click at [495, 767] on icon "button" at bounding box center [496, 768] width 19 height 19
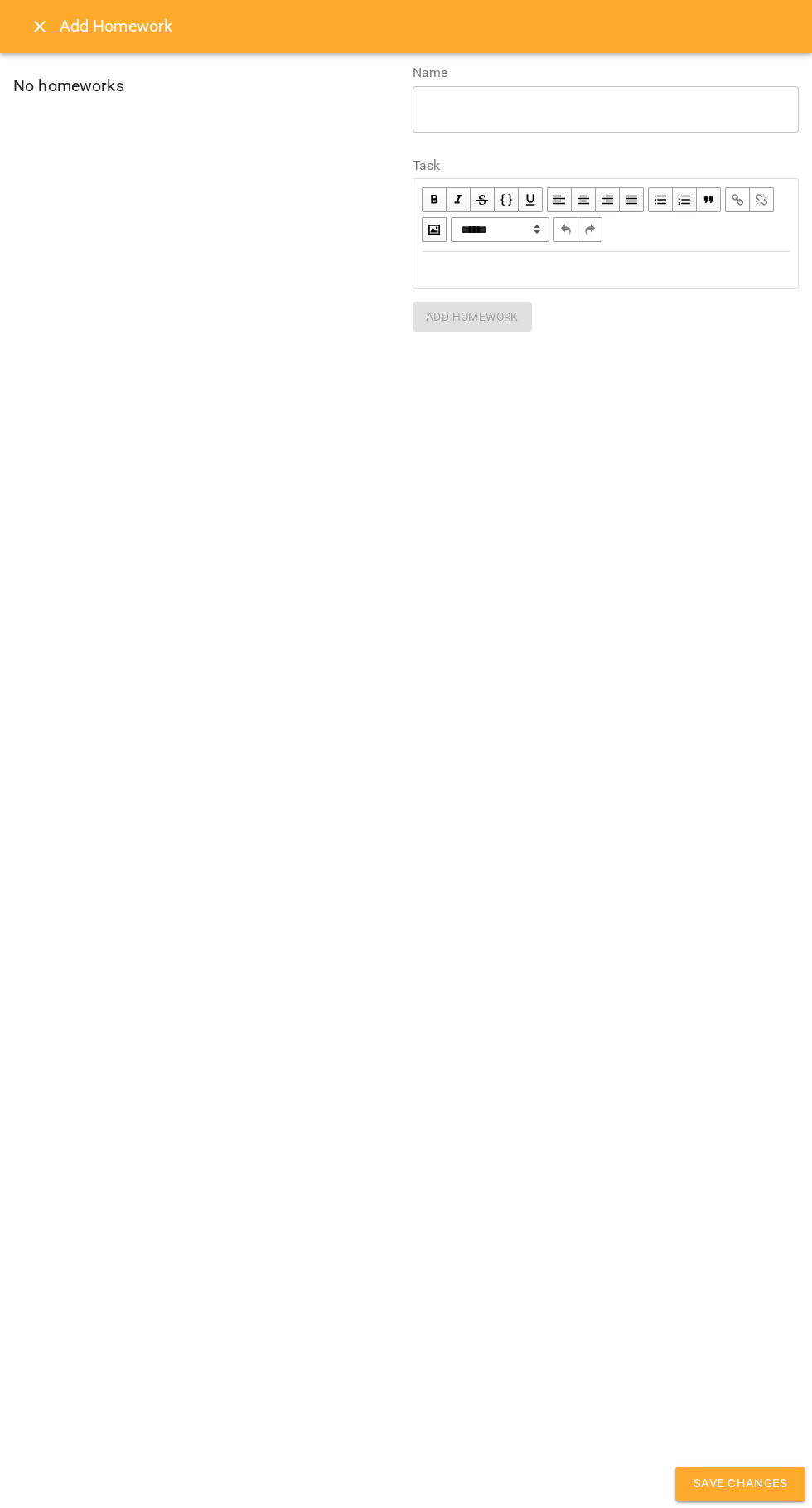
click at [490, 263] on div "Edit text" at bounding box center [605, 270] width 368 height 19
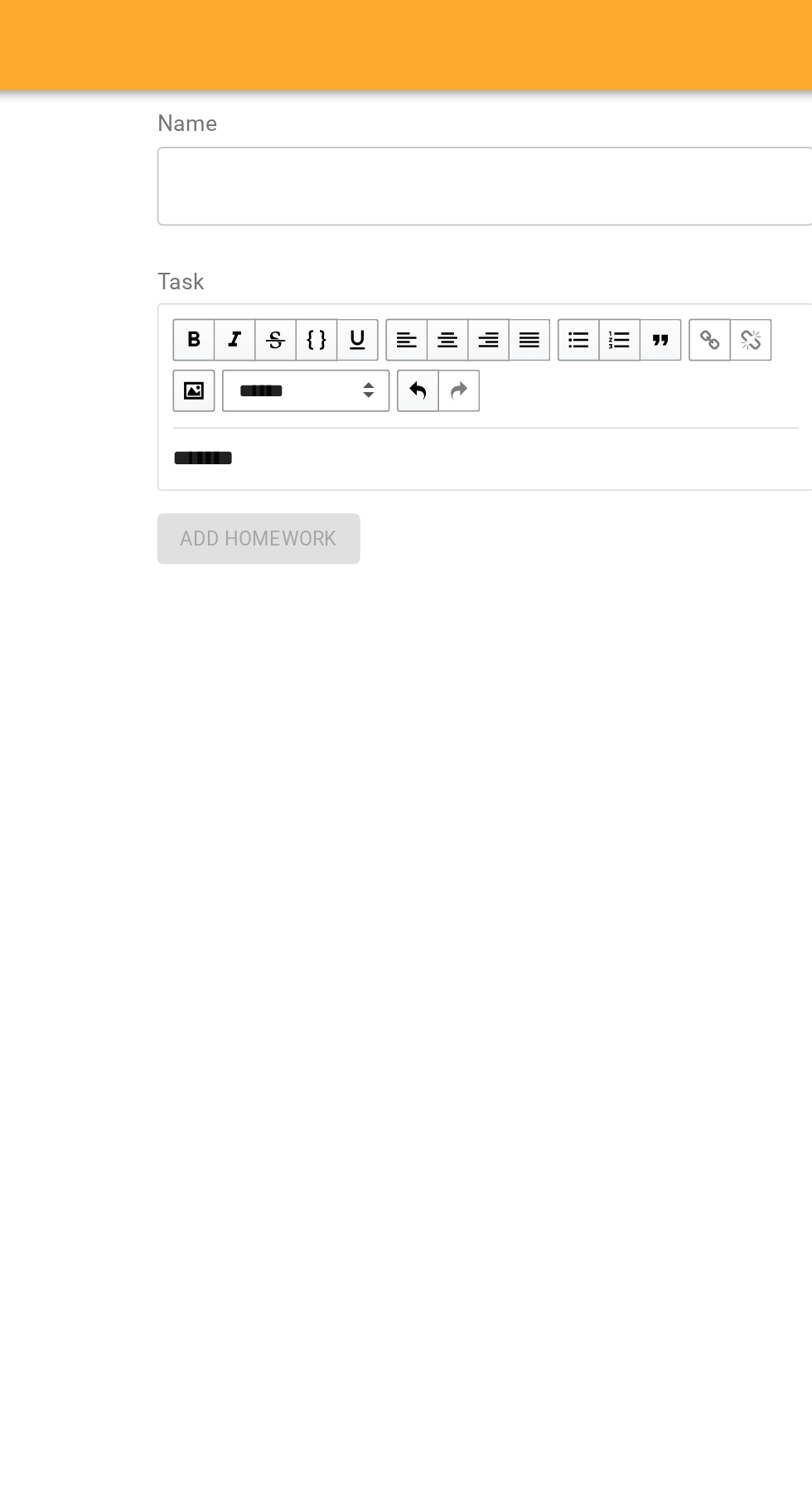
click at [465, 103] on textarea at bounding box center [606, 109] width 363 height 16
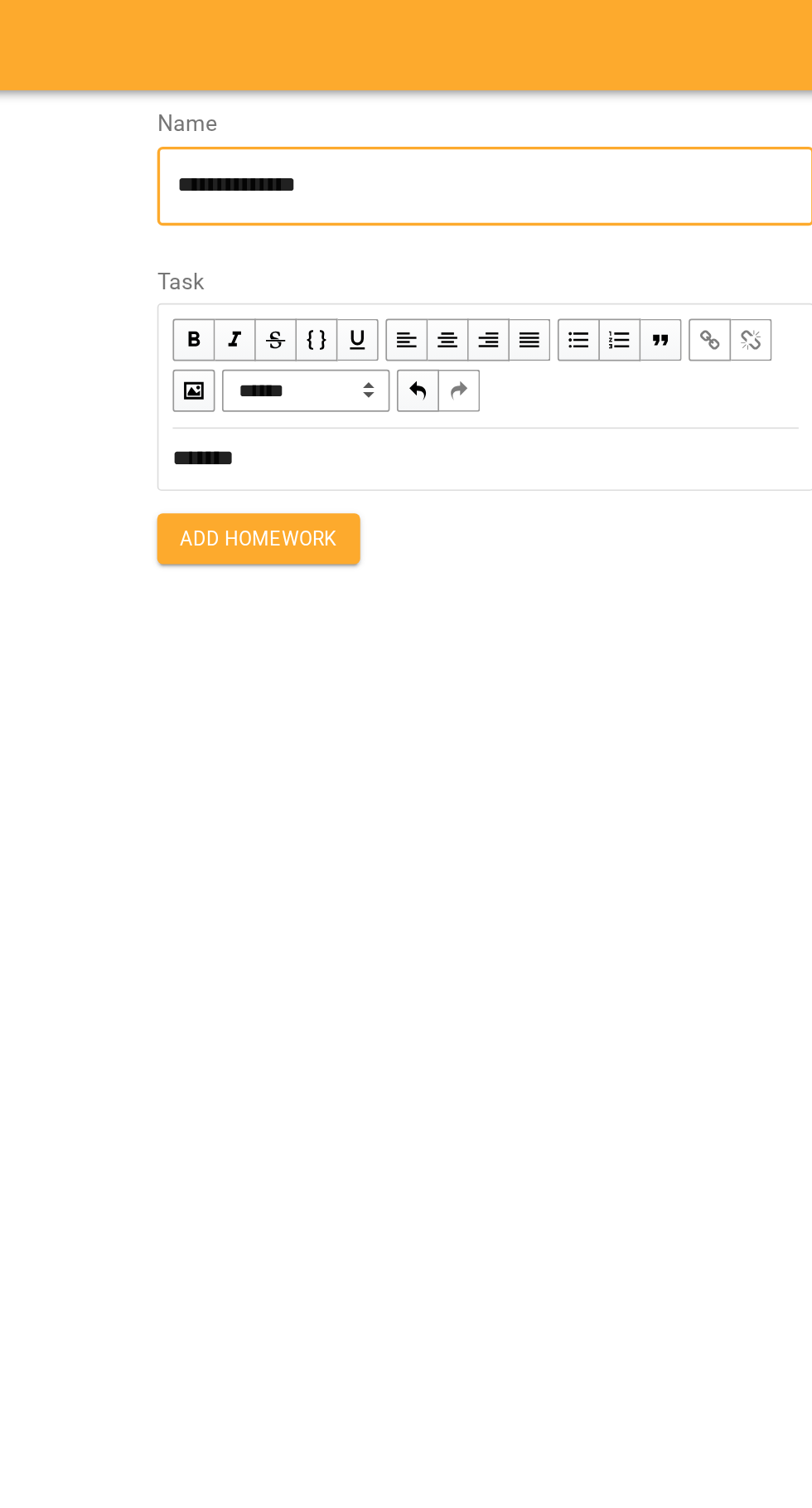
type textarea "**********"
click at [456, 329] on button "Add Homework" at bounding box center [472, 316] width 119 height 30
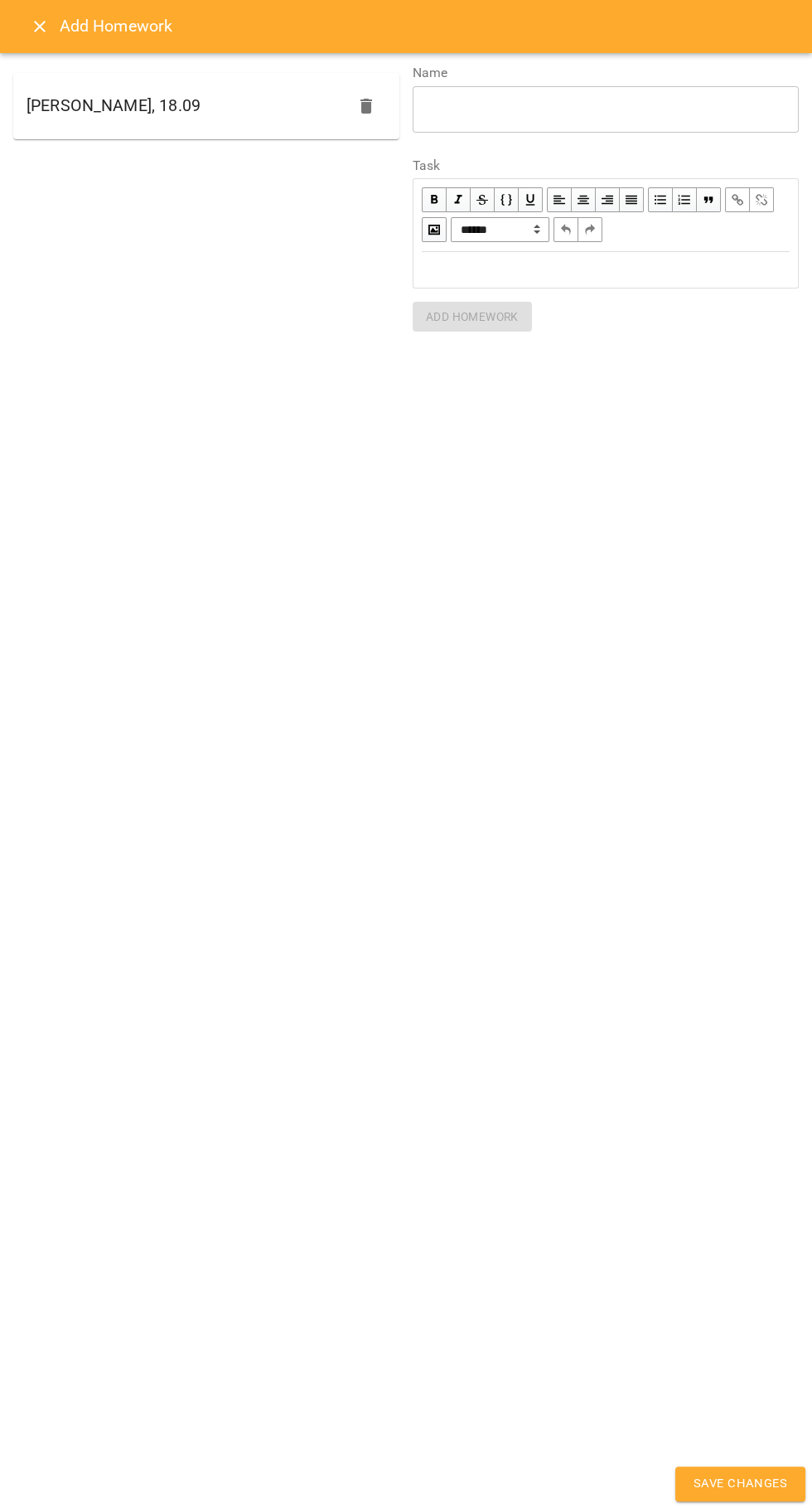
click at [719, 1468] on button "Save Changes" at bounding box center [740, 1484] width 130 height 35
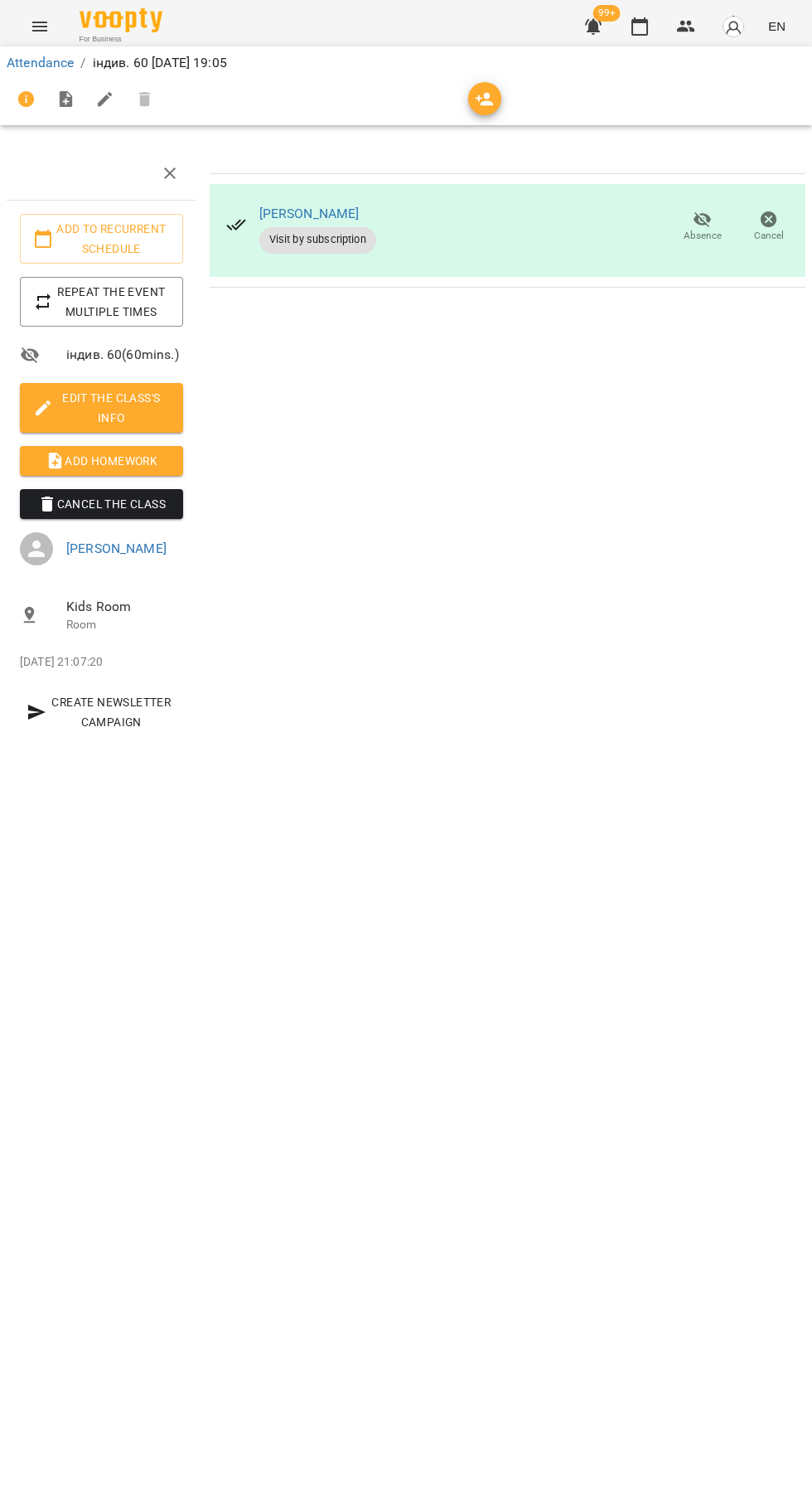
click at [640, 26] on icon "button" at bounding box center [639, 26] width 19 height 19
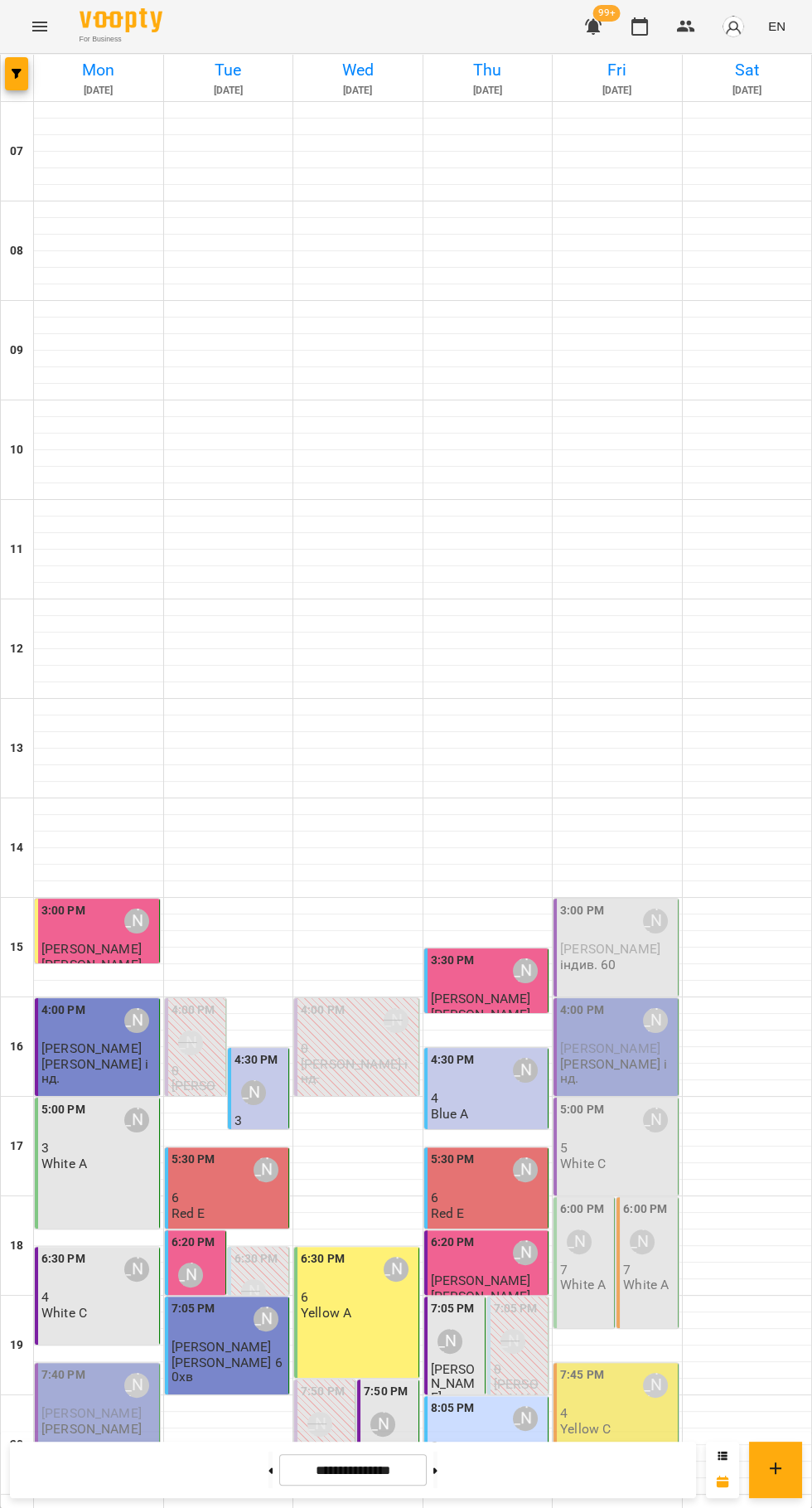
scroll to position [160, 0]
click at [524, 1399] on div "8:05 PM Юлія Драгомощенко 2 Black B" at bounding box center [489, 1434] width 115 height 71
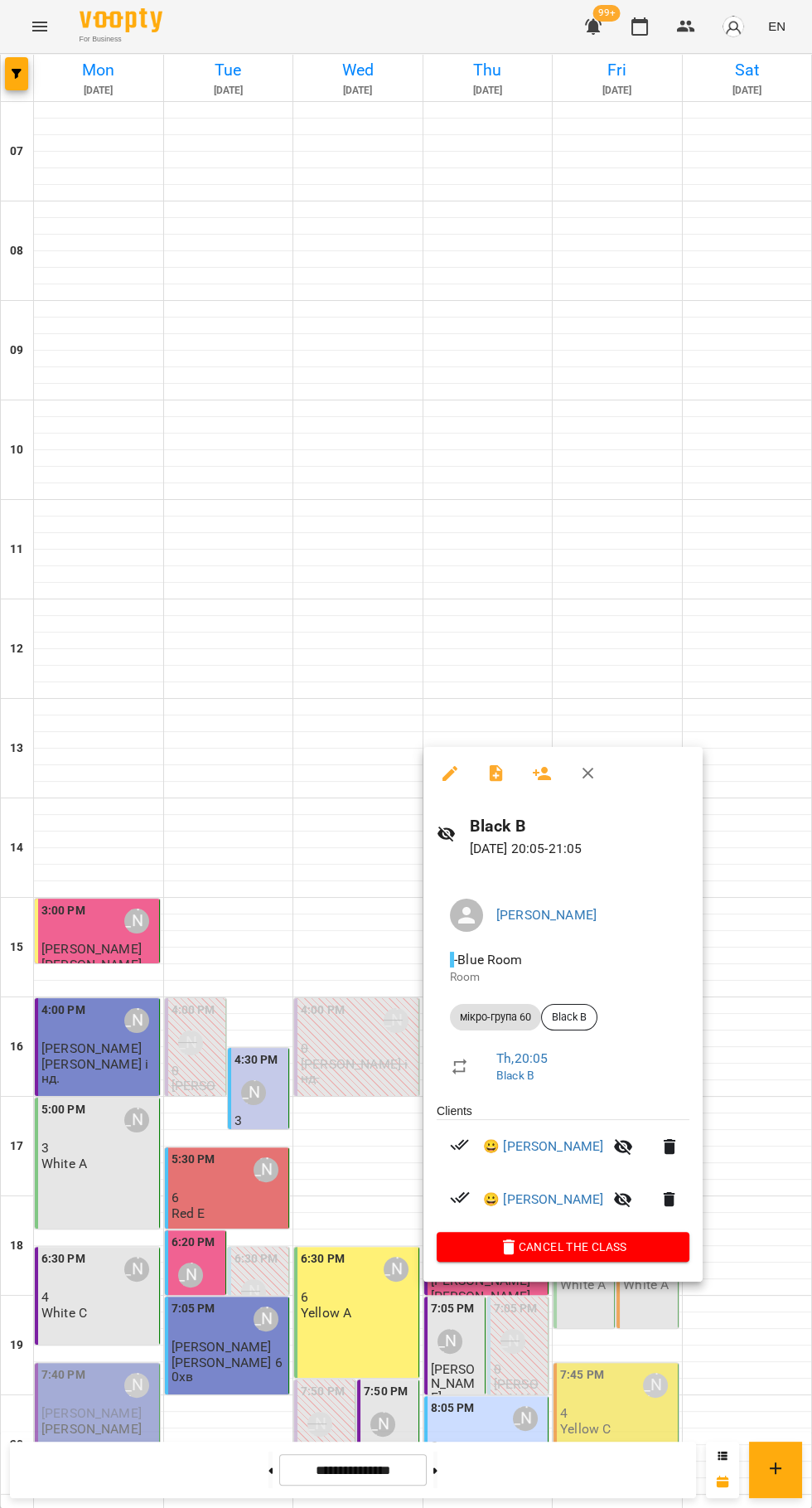
click at [503, 775] on icon "button" at bounding box center [496, 773] width 19 height 19
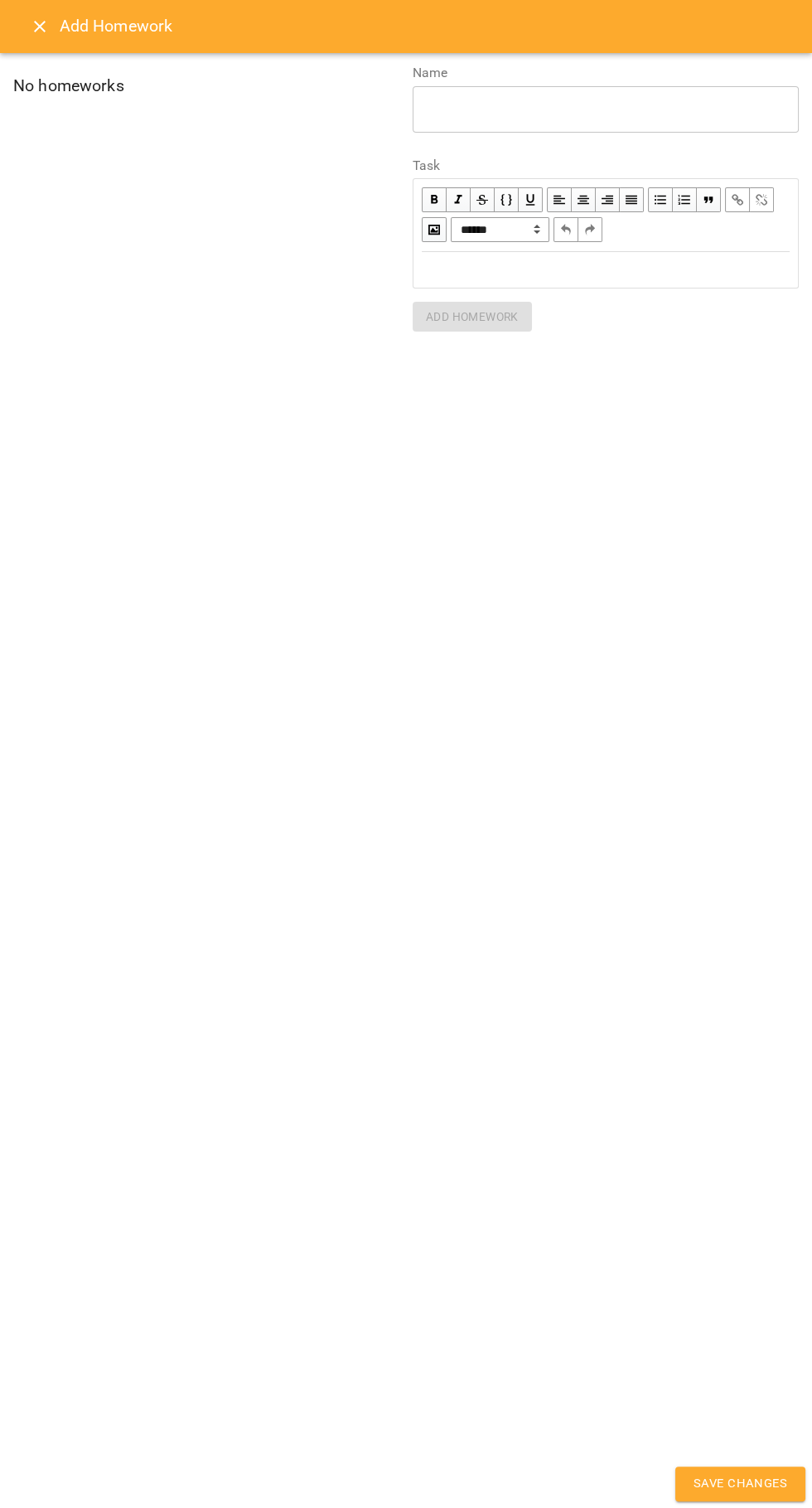
click at [40, 30] on icon "Close" at bounding box center [40, 26] width 19 height 19
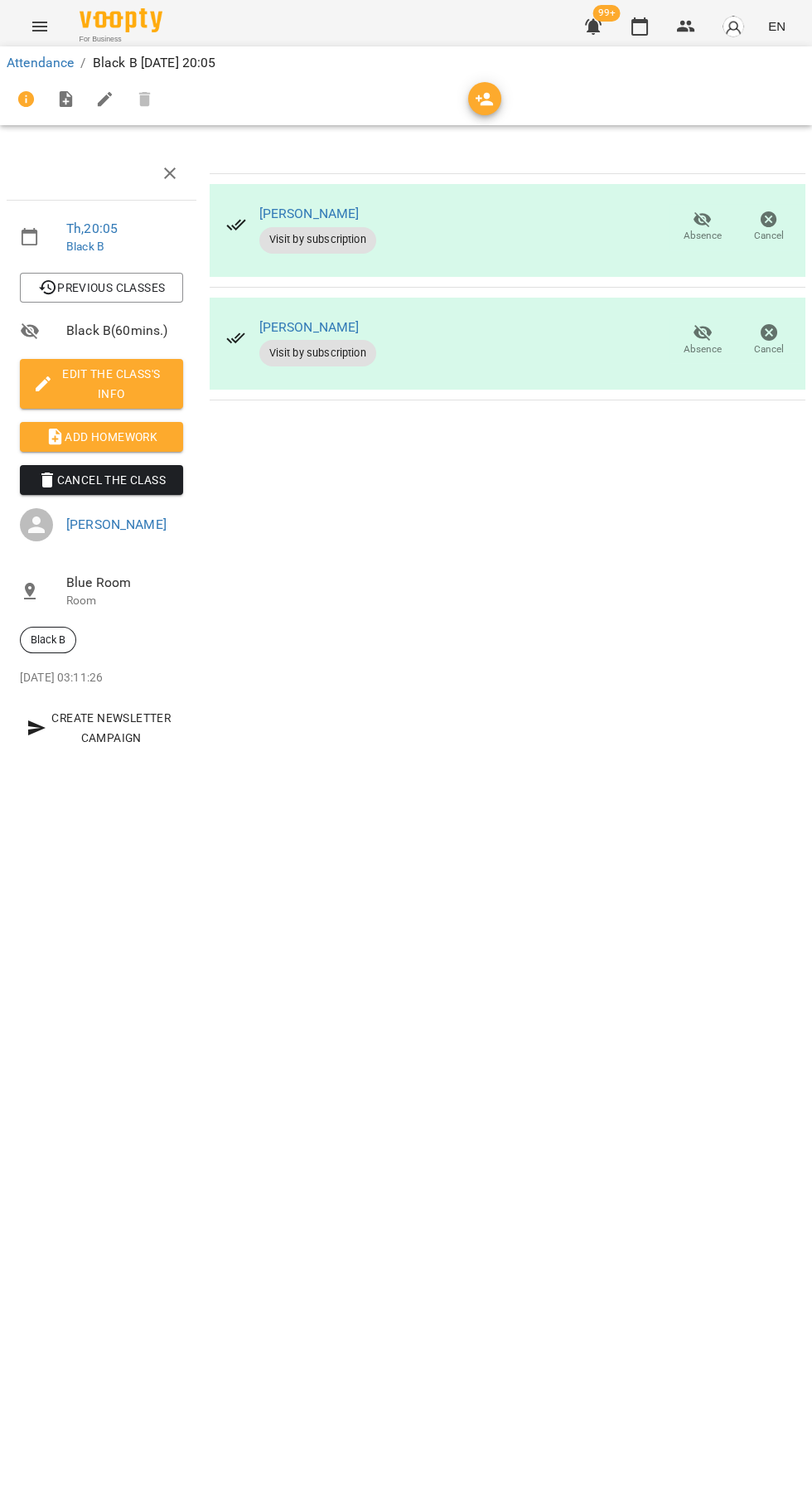
click at [733, 25] on img "button" at bounding box center [733, 26] width 23 height 23
click at [727, 56] on span "[PERSON_NAME]" at bounding box center [716, 63] width 112 height 19
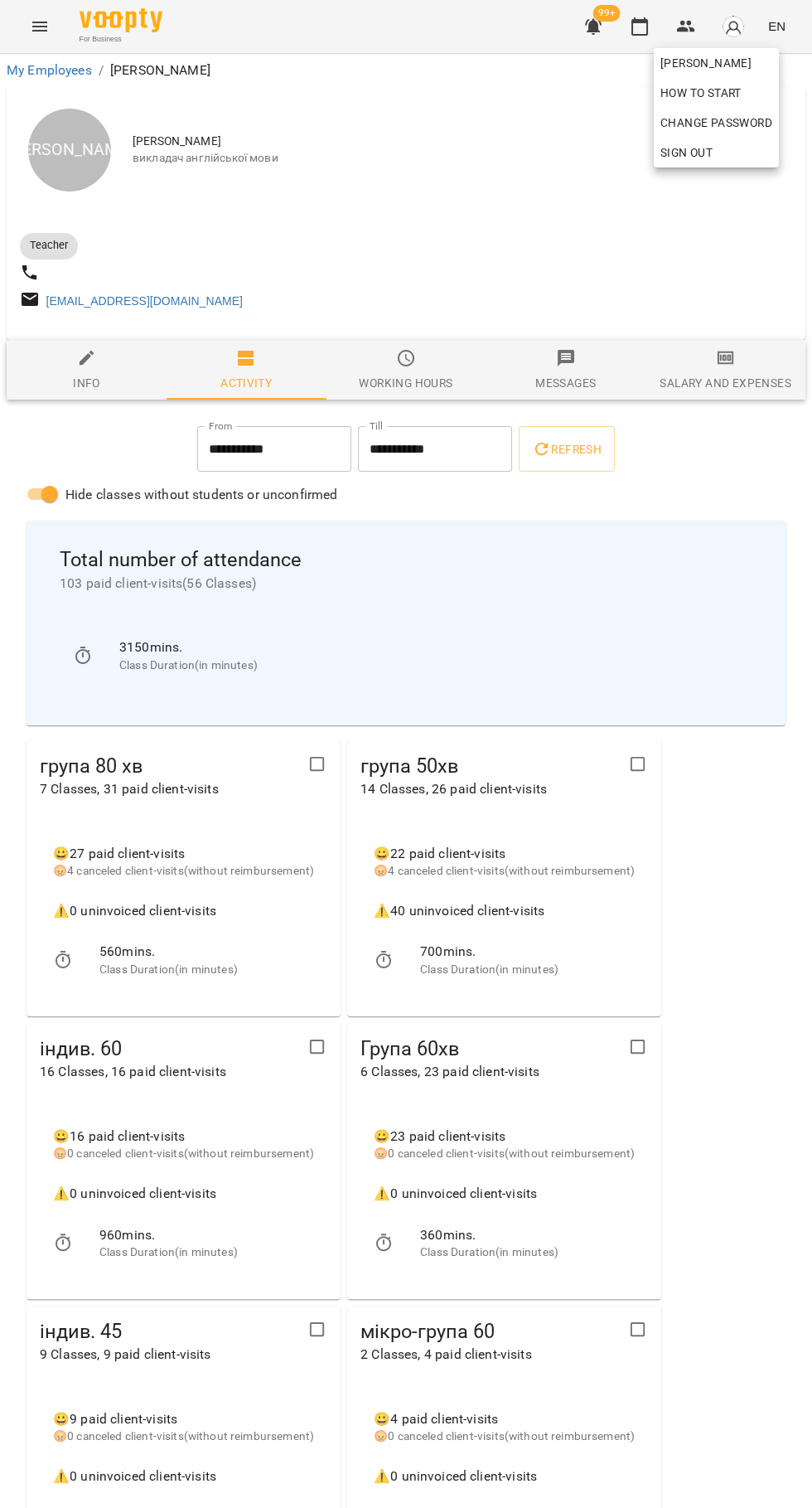
click at [748, 358] on div at bounding box center [406, 754] width 812 height 1508
click at [705, 364] on span "Salary and Expenses" at bounding box center [726, 370] width 140 height 45
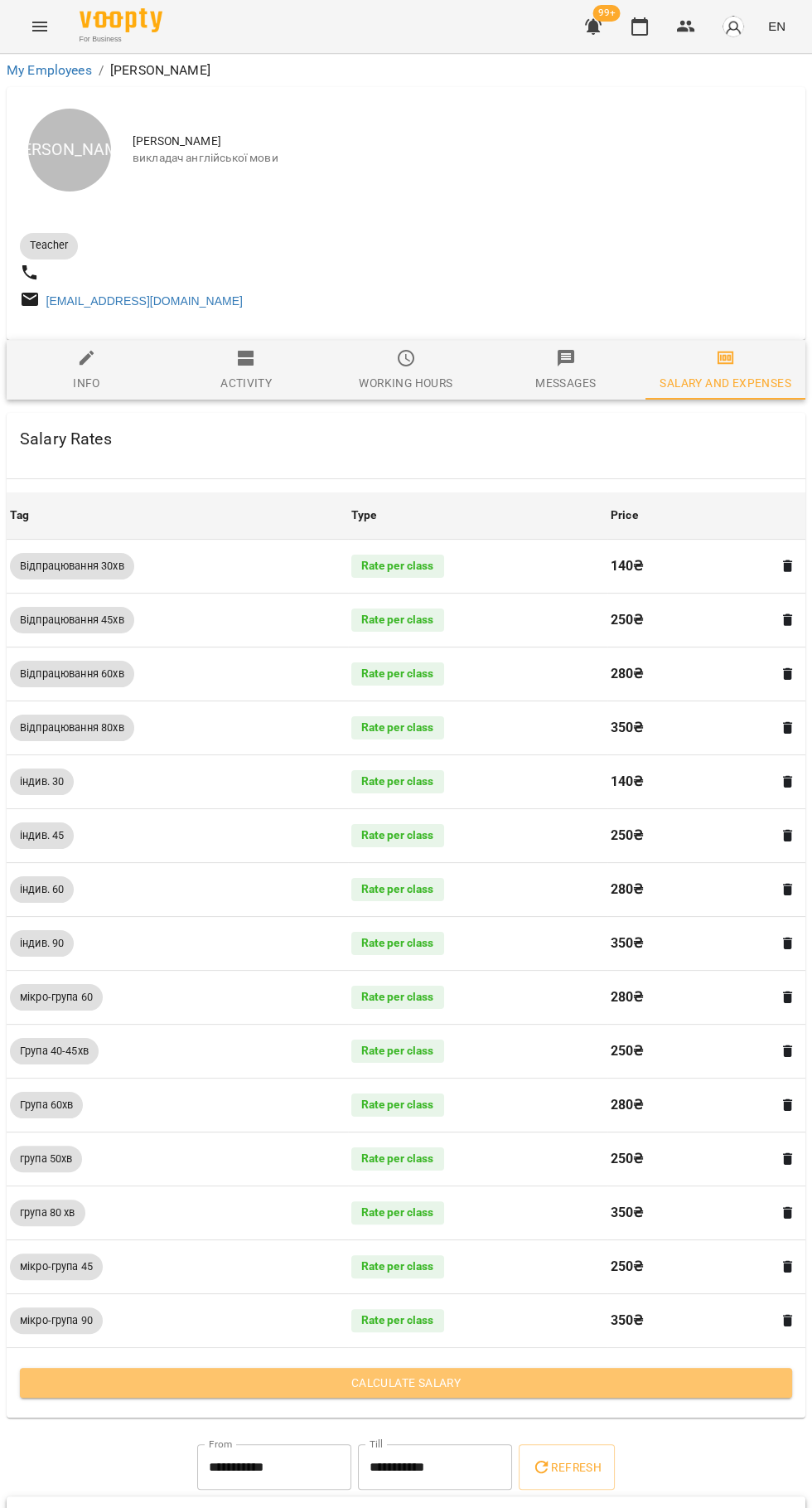
click at [613, 1390] on span "Calculate Salary" at bounding box center [406, 1383] width 746 height 19
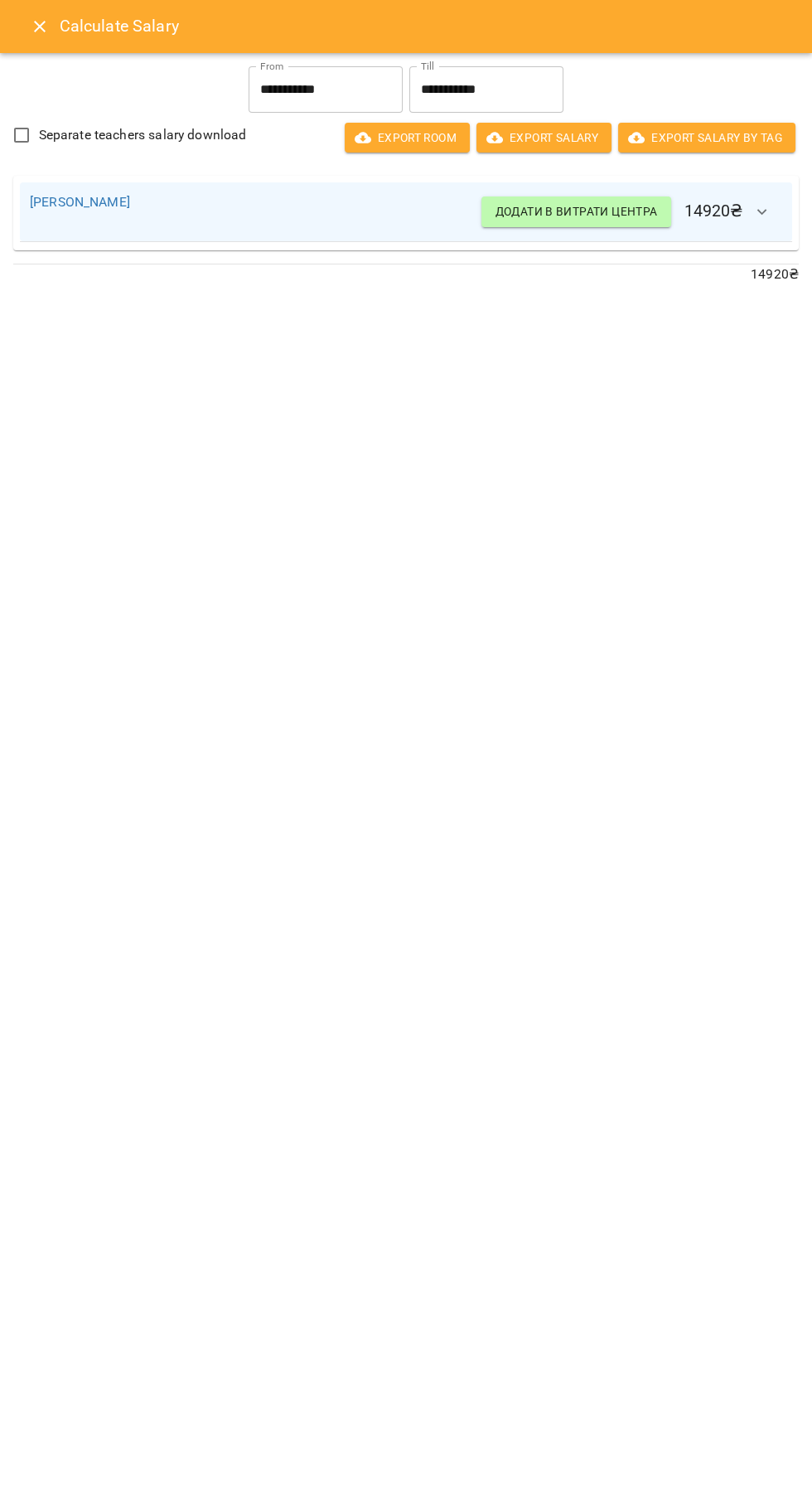
click at [43, 22] on icon "Close" at bounding box center [40, 26] width 12 height 12
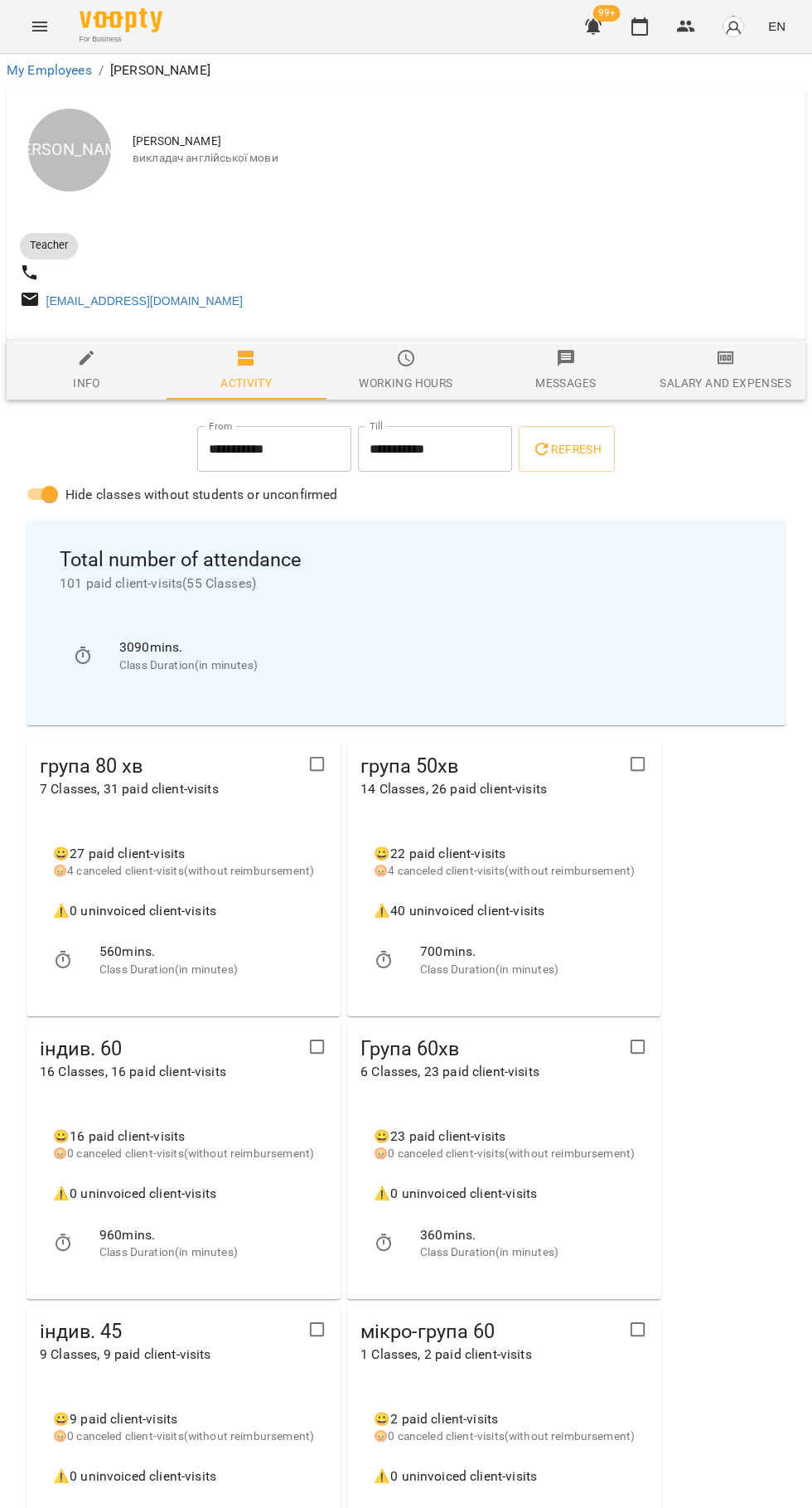
click at [634, 37] on button "button" at bounding box center [639, 26] width 40 height 40
